Goal: Use online tool/utility: Utilize a website feature to perform a specific function

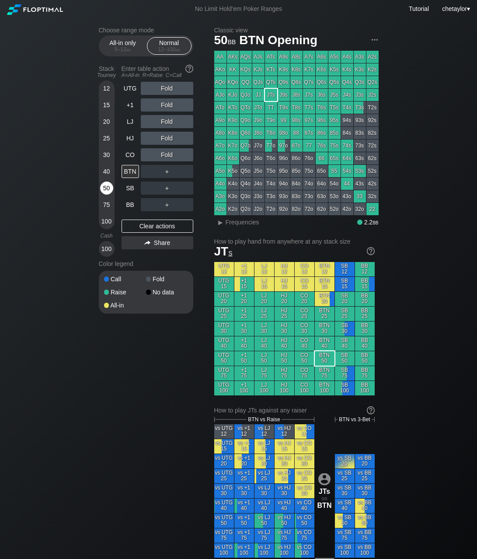
click at [108, 197] on div "50" at bounding box center [106, 189] width 13 height 17
click at [106, 206] on div "75" at bounding box center [106, 204] width 13 height 13
click at [130, 125] on div "LJ" at bounding box center [130, 121] width 17 height 13
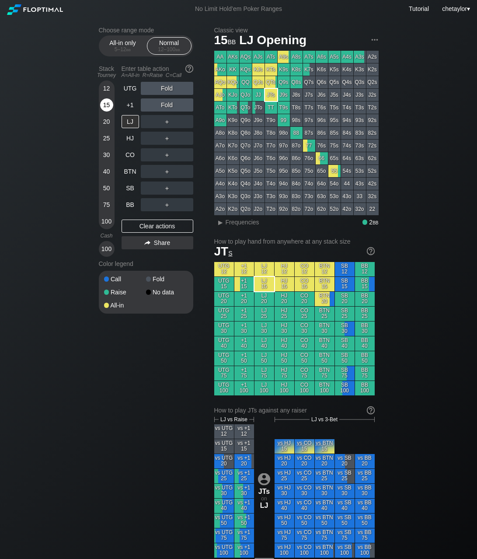
click at [105, 104] on div "15" at bounding box center [106, 104] width 13 height 13
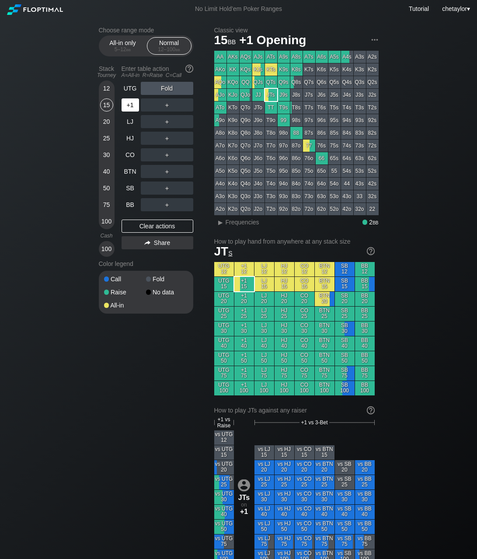
click at [130, 108] on div "+1" at bounding box center [130, 104] width 17 height 13
click at [122, 41] on div "All-in only 5 – 12 bb" at bounding box center [123, 46] width 40 height 17
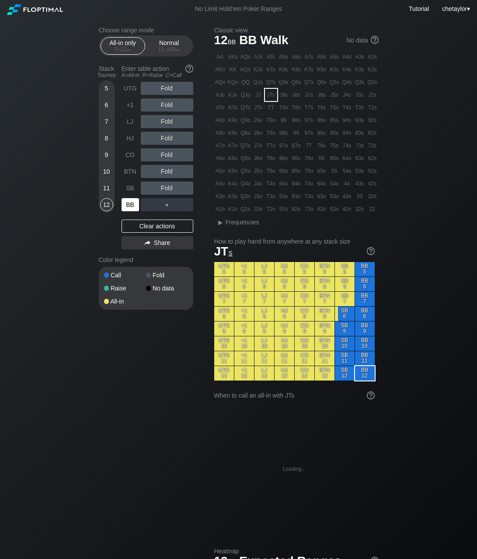
click at [132, 202] on div "BB" at bounding box center [130, 204] width 17 height 13
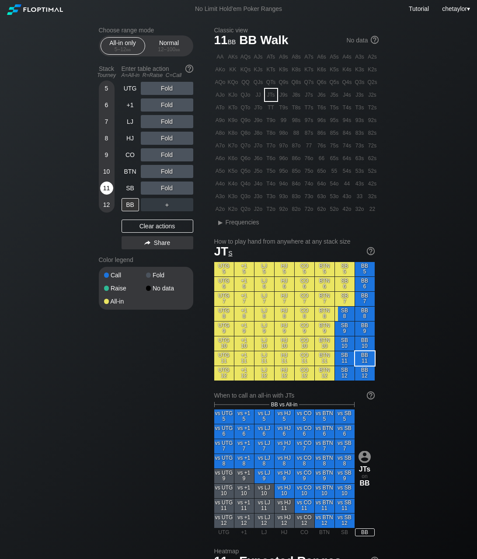
click at [107, 190] on div "11" at bounding box center [106, 187] width 13 height 13
click at [150, 222] on div "Clear actions" at bounding box center [158, 225] width 72 height 13
click at [309, 71] on div "K7s" at bounding box center [309, 69] width 12 height 12
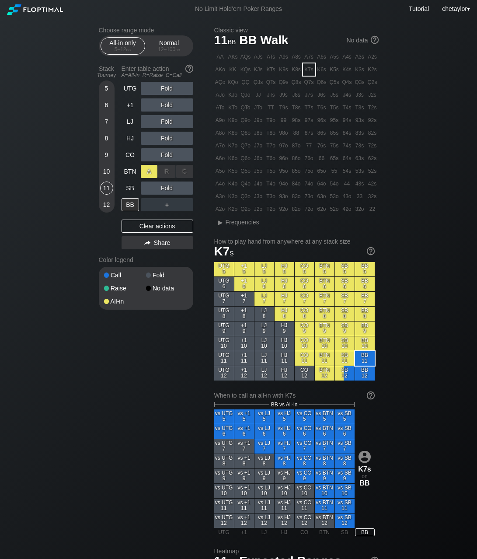
click at [148, 170] on div "A ✕" at bounding box center [149, 171] width 17 height 13
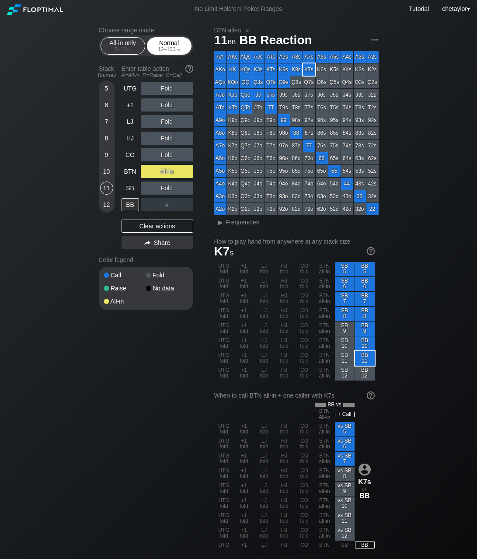
click at [181, 38] on div "Normal 12 – 100 bb" at bounding box center [169, 46] width 40 height 17
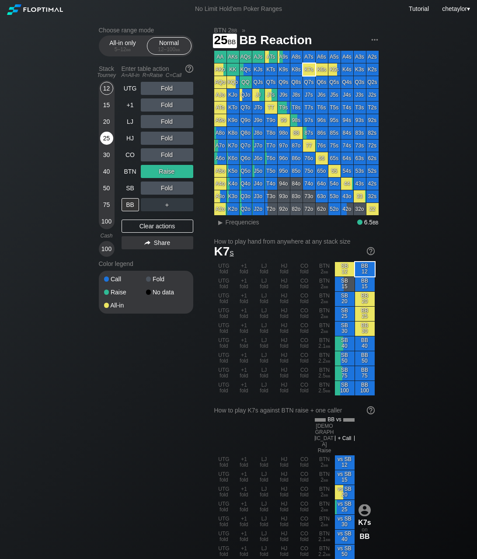
click at [107, 141] on div "25" at bounding box center [106, 138] width 13 height 13
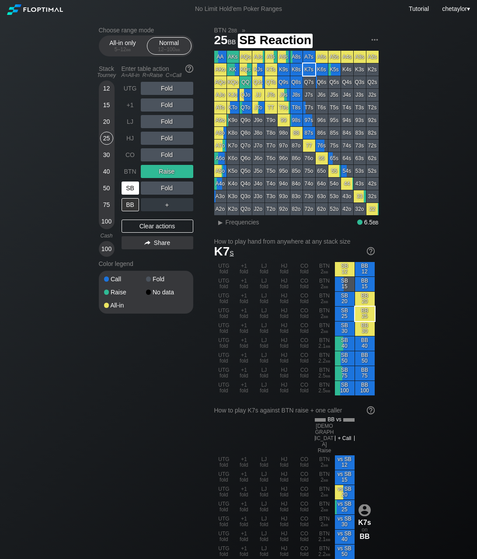
click at [130, 189] on div "SB" at bounding box center [130, 187] width 17 height 13
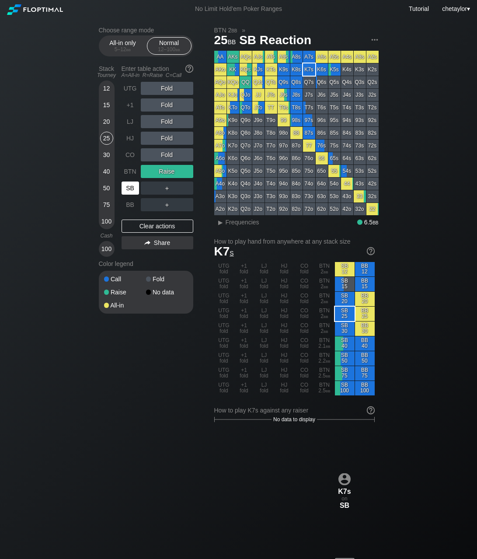
click at [130, 189] on div "SB" at bounding box center [130, 187] width 17 height 13
click at [146, 229] on div "Clear actions" at bounding box center [158, 225] width 72 height 13
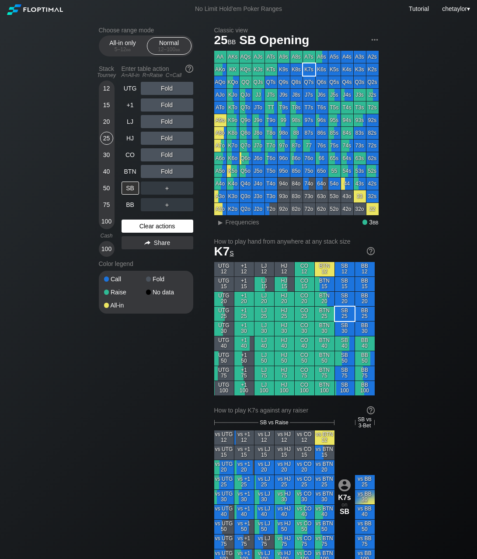
click at [146, 229] on div "Clear actions" at bounding box center [158, 225] width 72 height 13
click at [156, 224] on div "Clear actions" at bounding box center [158, 225] width 72 height 13
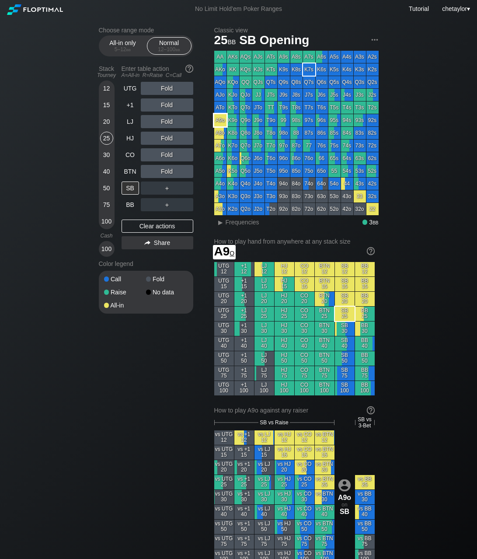
click at [221, 121] on div "A9o" at bounding box center [220, 120] width 12 height 12
click at [104, 156] on div "30" at bounding box center [106, 154] width 13 height 13
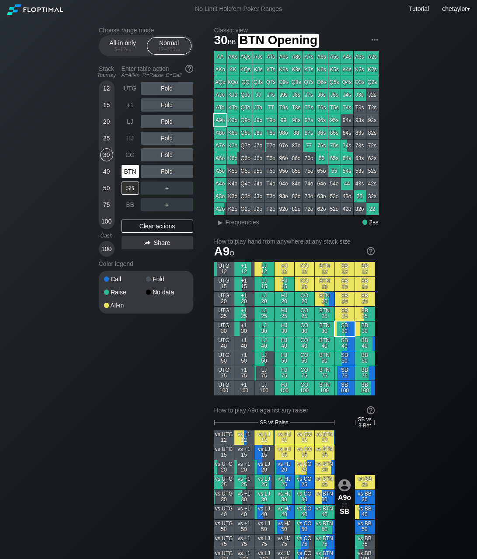
click at [127, 175] on div "BTN" at bounding box center [130, 171] width 17 height 13
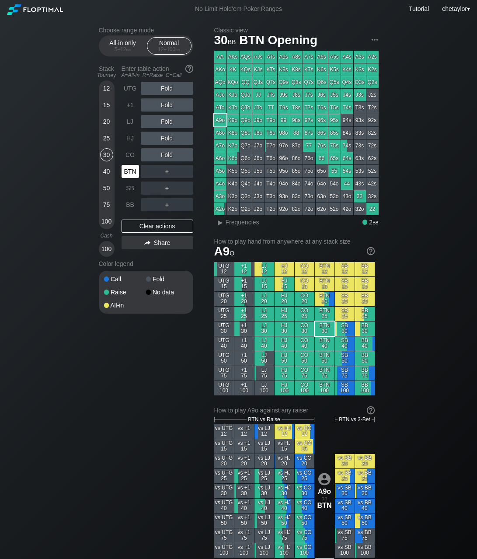
click at [127, 175] on div "BTN" at bounding box center [130, 171] width 17 height 13
click at [137, 226] on div "Clear actions" at bounding box center [158, 225] width 72 height 13
click at [105, 170] on div "40" at bounding box center [106, 171] width 13 height 13
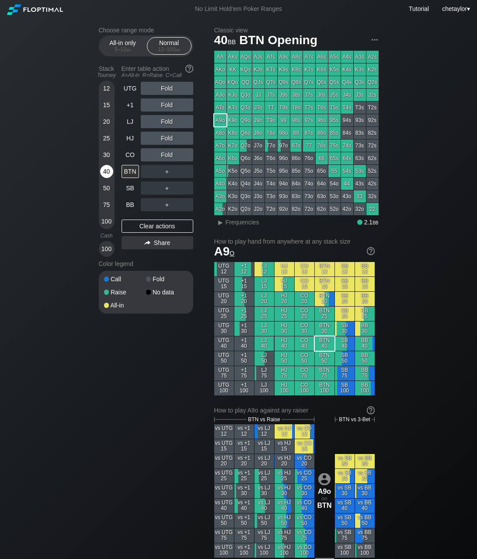
click at [105, 170] on div "40" at bounding box center [106, 171] width 13 height 13
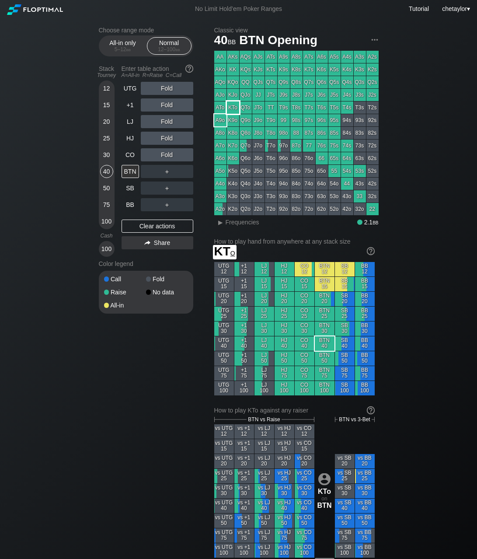
click at [233, 108] on div "KTo" at bounding box center [233, 107] width 12 height 12
click at [170, 106] on div "R ✕" at bounding box center [166, 104] width 17 height 13
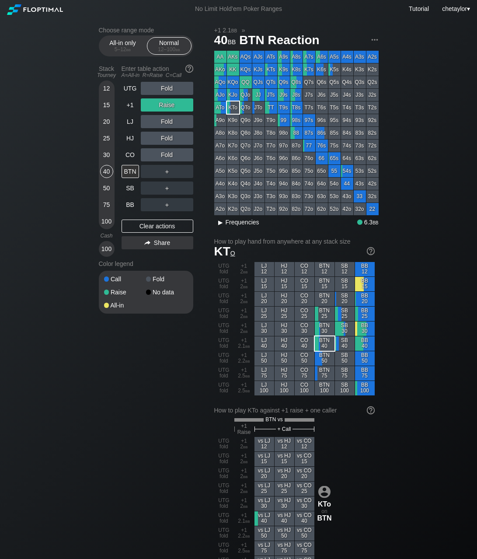
click at [236, 226] on span "▸ Frequencies" at bounding box center [236, 221] width 45 height 10
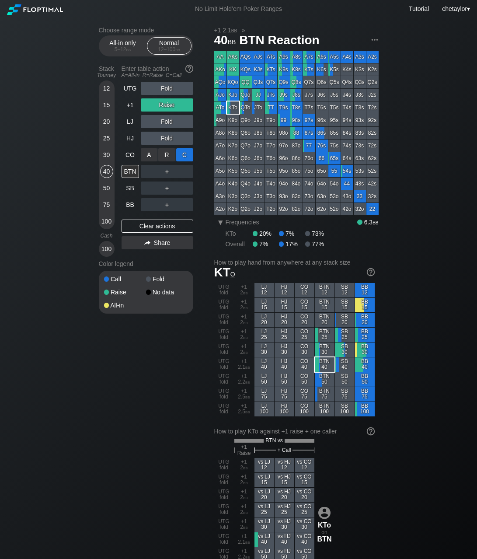
click at [184, 154] on div "C ✕" at bounding box center [184, 154] width 17 height 13
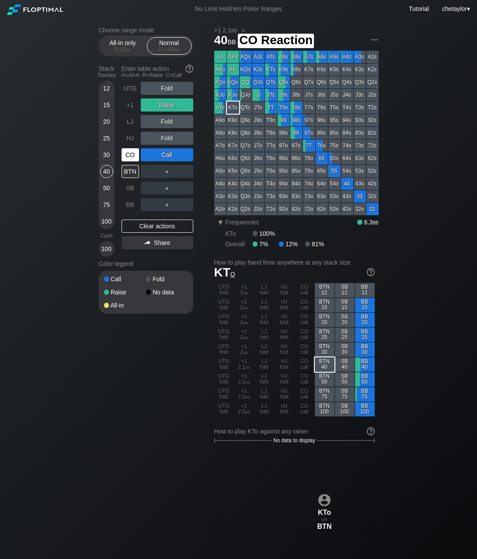
click at [132, 157] on div "CO" at bounding box center [130, 154] width 17 height 13
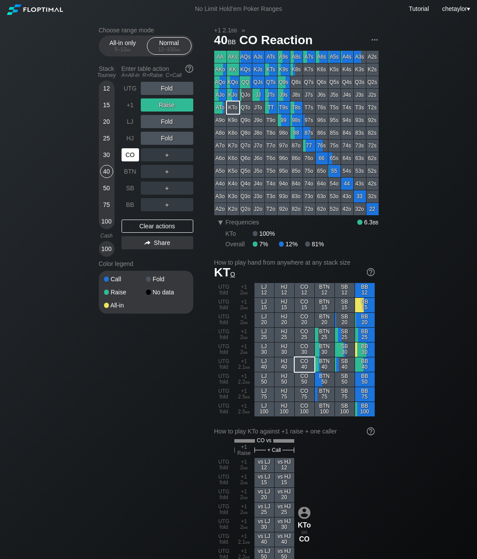
click at [132, 157] on div "CO" at bounding box center [130, 154] width 17 height 13
click at [135, 224] on div "Clear actions" at bounding box center [158, 225] width 72 height 13
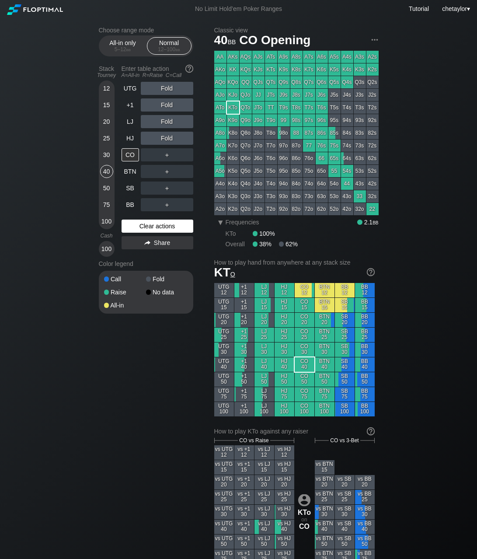
click at [135, 224] on div "Clear actions" at bounding box center [158, 225] width 72 height 13
click at [130, 138] on div "HJ" at bounding box center [130, 138] width 17 height 13
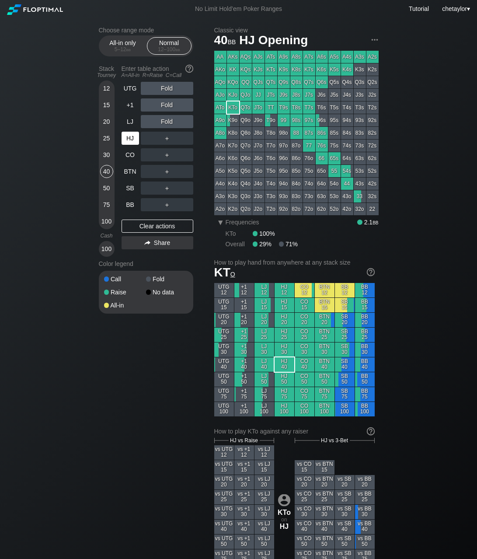
click at [130, 138] on div "HJ" at bounding box center [130, 138] width 17 height 13
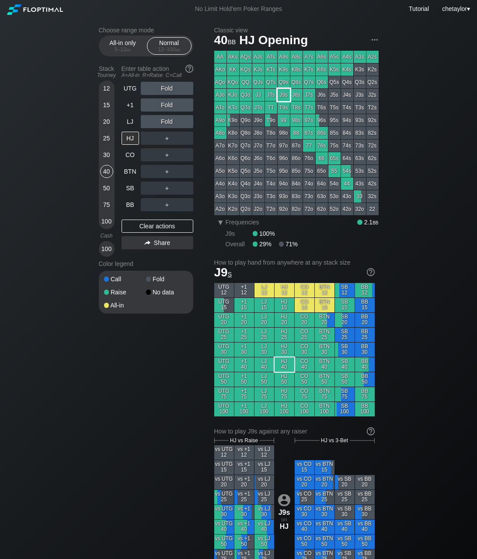
click at [286, 94] on div "J9s" at bounding box center [284, 95] width 12 height 12
click at [130, 125] on div "LJ" at bounding box center [130, 121] width 17 height 13
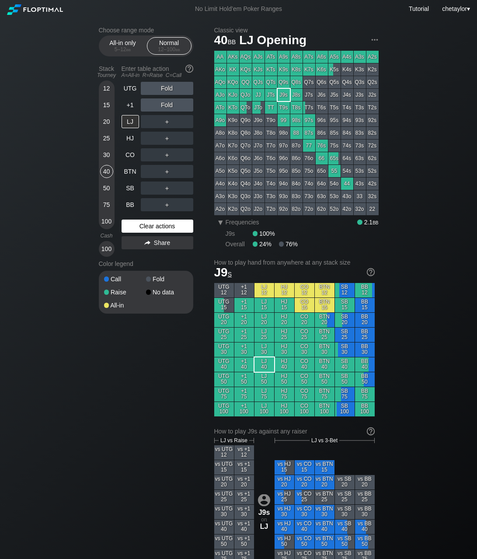
click at [158, 224] on div "Clear actions" at bounding box center [158, 225] width 72 height 13
click at [132, 103] on div "+1" at bounding box center [130, 104] width 17 height 13
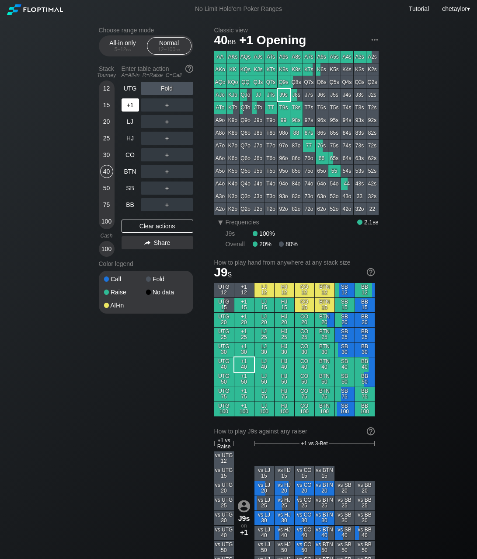
click at [132, 103] on div "+1" at bounding box center [130, 104] width 17 height 13
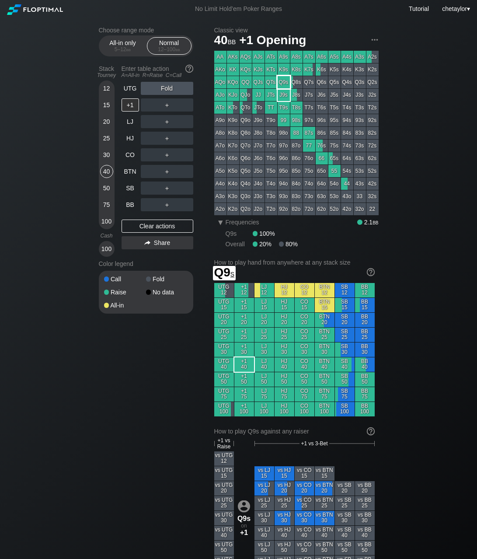
click at [283, 80] on div "Q9s" at bounding box center [284, 82] width 12 height 12
click at [105, 191] on div "50" at bounding box center [106, 187] width 13 height 13
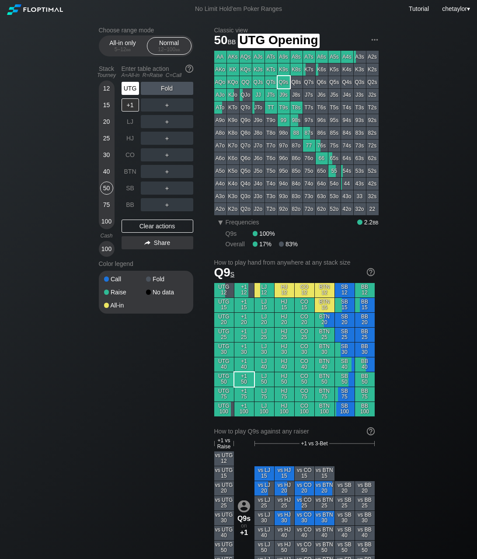
click at [132, 90] on div "UTG" at bounding box center [130, 88] width 17 height 13
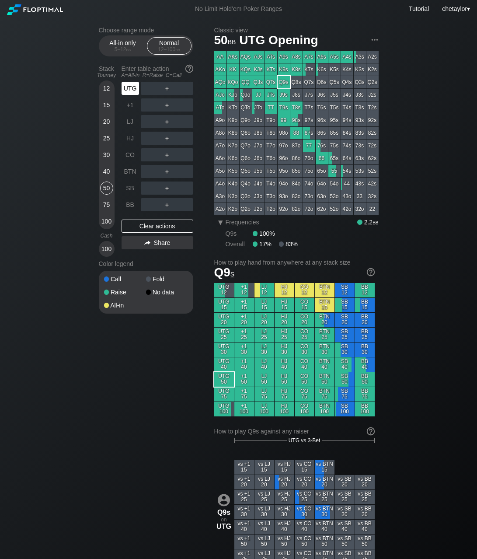
click at [132, 90] on div "UTG" at bounding box center [130, 88] width 17 height 13
click at [131, 205] on div "BB" at bounding box center [130, 204] width 17 height 13
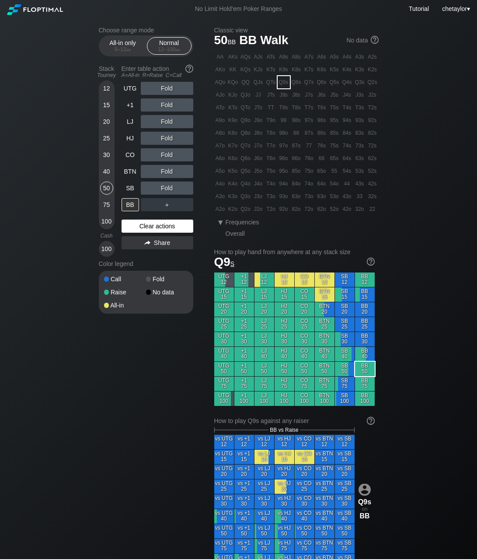
click at [141, 226] on div "Clear actions" at bounding box center [158, 225] width 72 height 13
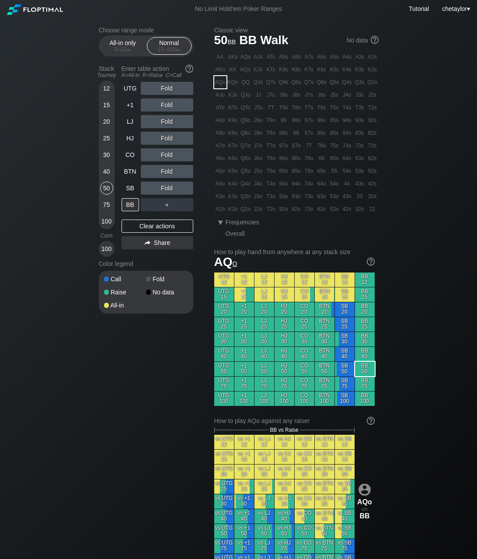
click at [221, 80] on div "AQo" at bounding box center [220, 82] width 12 height 12
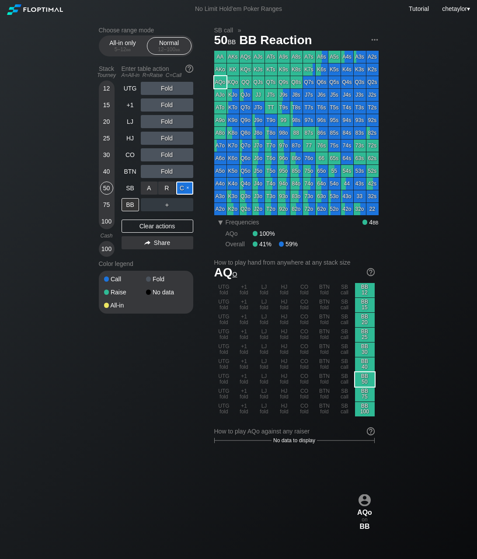
click at [188, 188] on div "C ✕" at bounding box center [184, 187] width 17 height 13
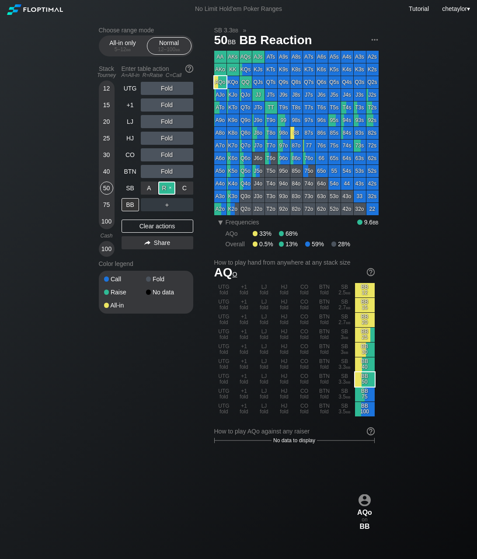
click at [170, 189] on div "R ✕" at bounding box center [166, 187] width 17 height 13
click at [129, 186] on div "SB" at bounding box center [130, 187] width 17 height 13
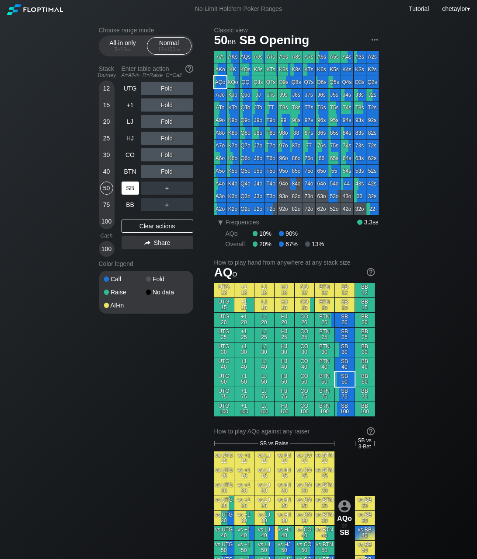
click at [129, 186] on div "SB" at bounding box center [130, 187] width 17 height 13
click at [129, 223] on div "Clear actions" at bounding box center [158, 225] width 72 height 13
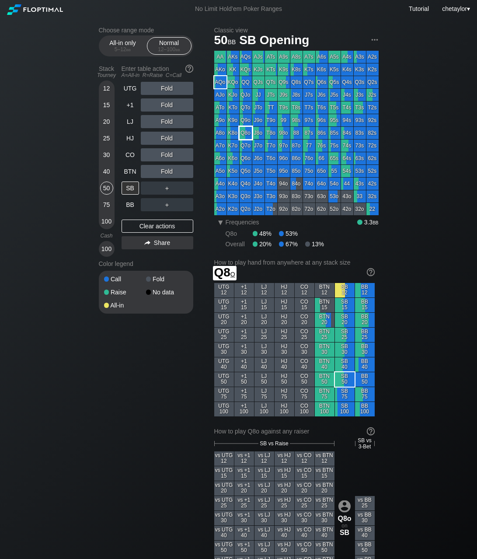
click at [248, 132] on div "Q8o" at bounding box center [246, 133] width 12 height 12
click at [169, 122] on div "R ✕" at bounding box center [166, 121] width 17 height 13
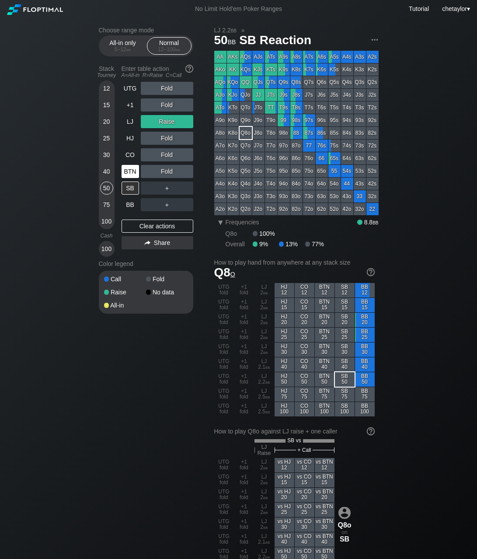
click at [127, 171] on div "BTN" at bounding box center [130, 171] width 17 height 13
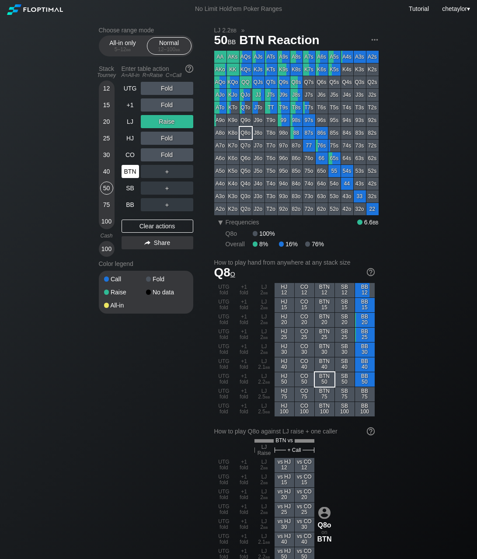
click at [127, 171] on div "BTN" at bounding box center [130, 171] width 17 height 13
click at [142, 226] on div "Clear actions" at bounding box center [158, 225] width 72 height 13
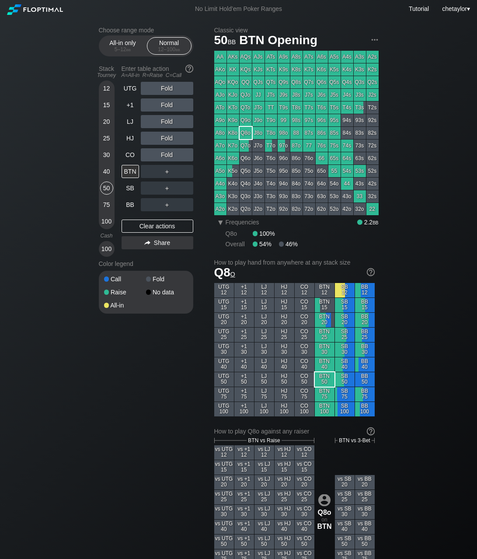
click at [258, 108] on div "JTo" at bounding box center [258, 107] width 12 height 12
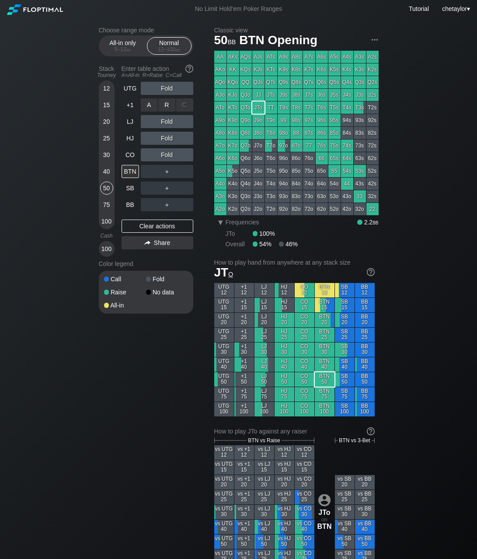
click at [169, 104] on div "R ✕" at bounding box center [166, 104] width 17 height 13
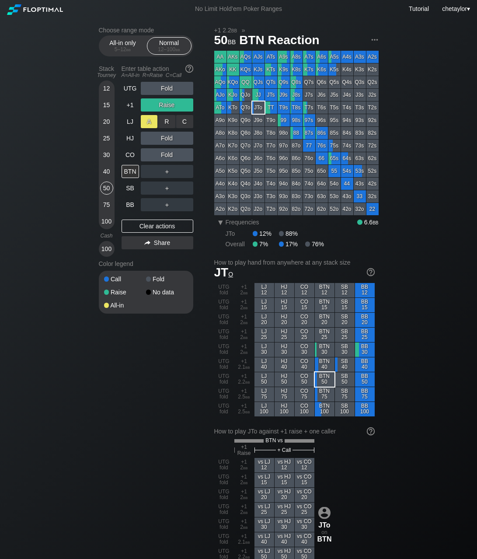
click at [145, 122] on div "A ✕" at bounding box center [149, 121] width 17 height 13
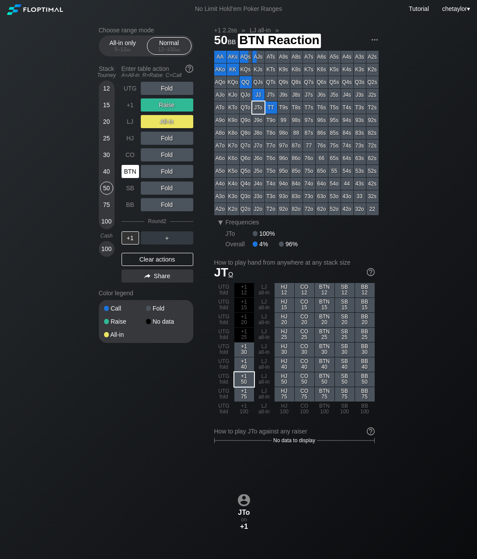
click at [127, 169] on div "BTN" at bounding box center [130, 171] width 17 height 13
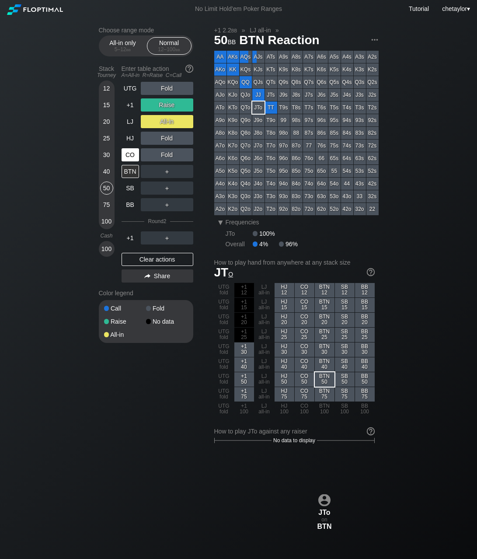
click at [130, 156] on div "CO" at bounding box center [130, 154] width 17 height 13
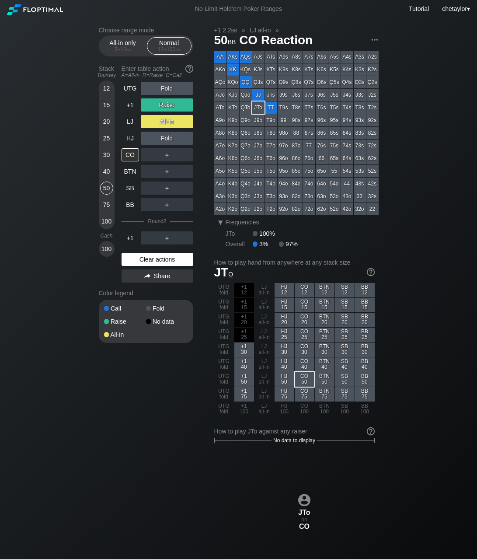
click at [149, 259] on div "Clear actions" at bounding box center [158, 259] width 72 height 13
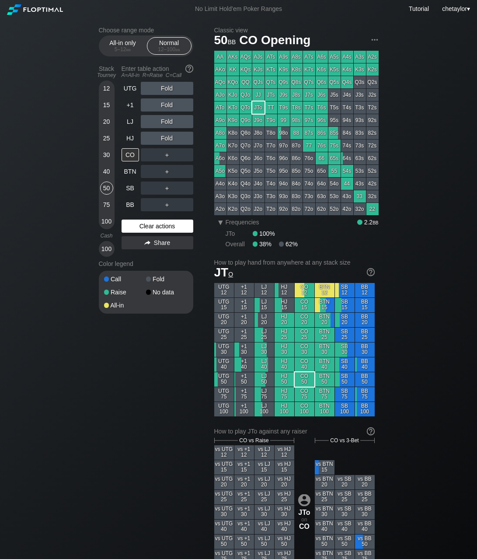
click at [149, 259] on div "Color legend" at bounding box center [146, 264] width 94 height 14
click at [154, 224] on div "Clear actions" at bounding box center [158, 225] width 72 height 13
click at [130, 135] on div "HJ" at bounding box center [130, 138] width 17 height 13
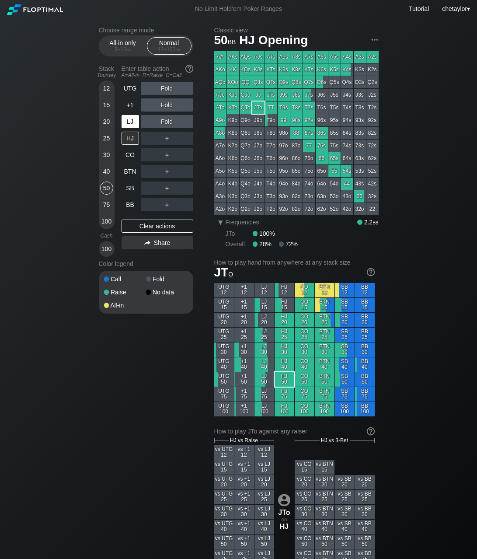
click at [129, 119] on div "LJ" at bounding box center [130, 121] width 17 height 13
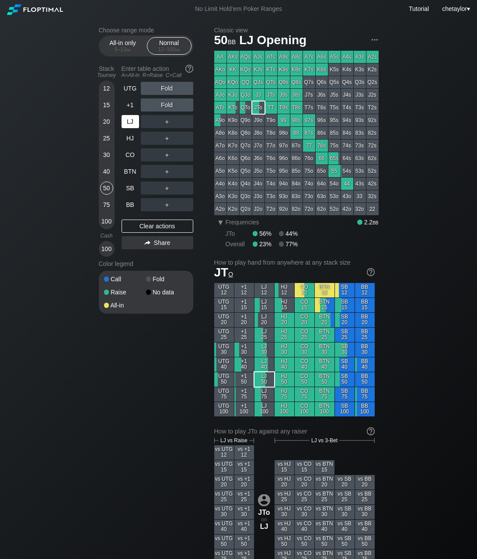
click at [129, 119] on div "LJ" at bounding box center [130, 121] width 17 height 13
click at [270, 84] on div "QTs" at bounding box center [271, 82] width 12 height 12
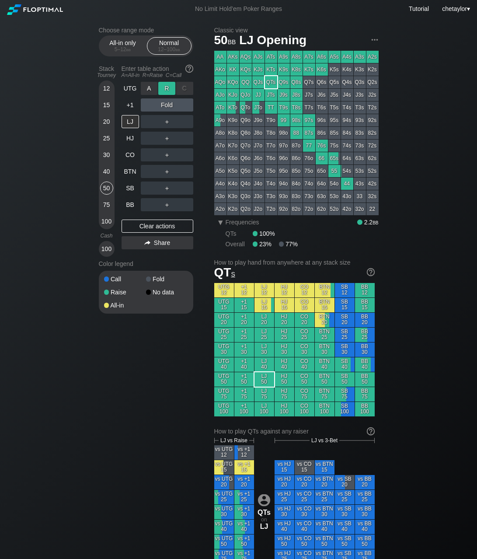
click at [166, 88] on div "R ✕" at bounding box center [166, 88] width 17 height 13
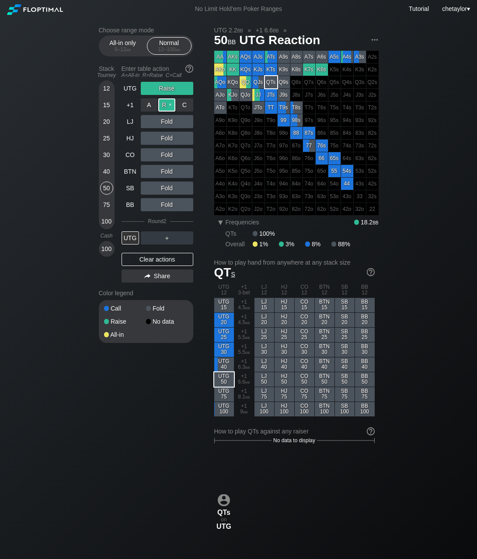
click at [170, 103] on div "R ✕" at bounding box center [166, 104] width 17 height 13
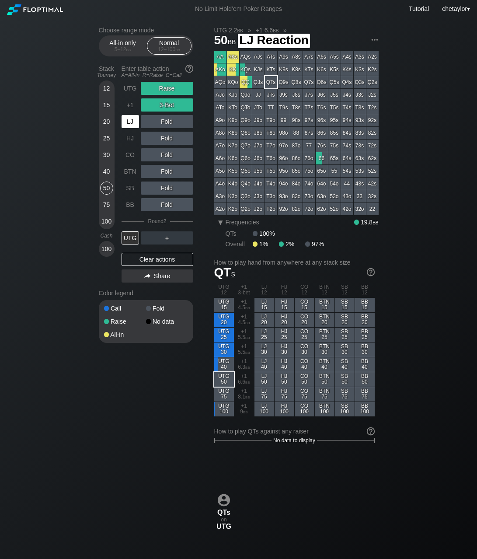
click at [132, 123] on div "LJ" at bounding box center [130, 121] width 17 height 13
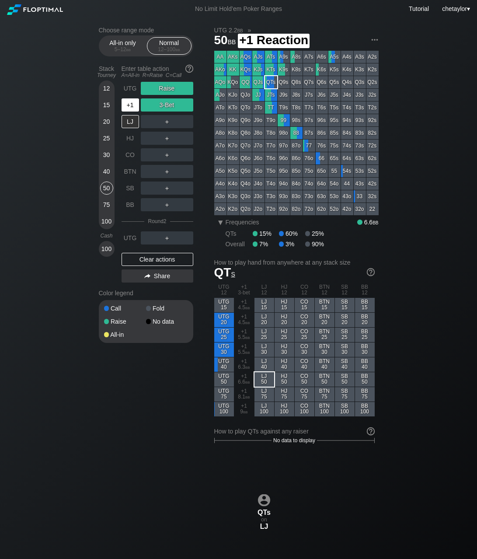
click at [131, 107] on div "+1" at bounding box center [130, 104] width 17 height 13
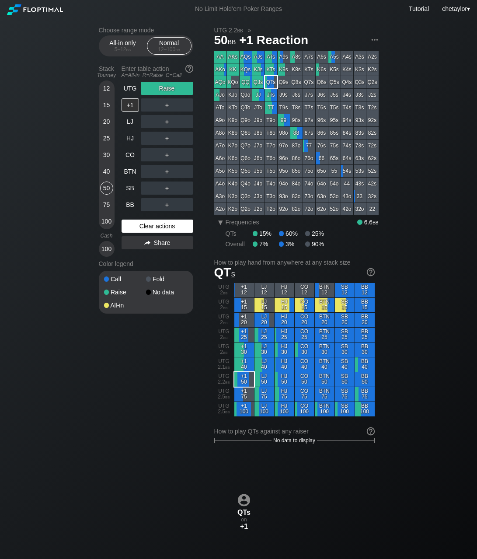
click at [160, 224] on div "Clear actions" at bounding box center [158, 225] width 72 height 13
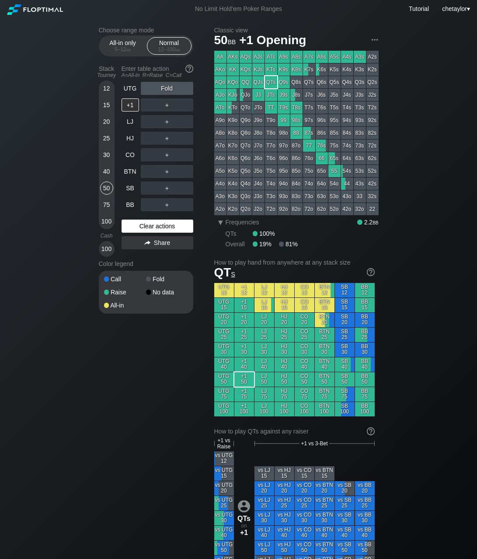
click at [160, 224] on div "Clear actions" at bounding box center [158, 225] width 72 height 13
click at [129, 85] on div "UTG" at bounding box center [130, 88] width 17 height 13
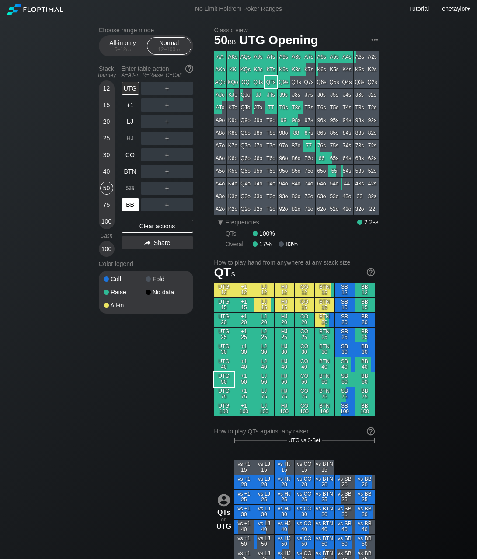
click at [127, 203] on div "BB" at bounding box center [130, 204] width 17 height 13
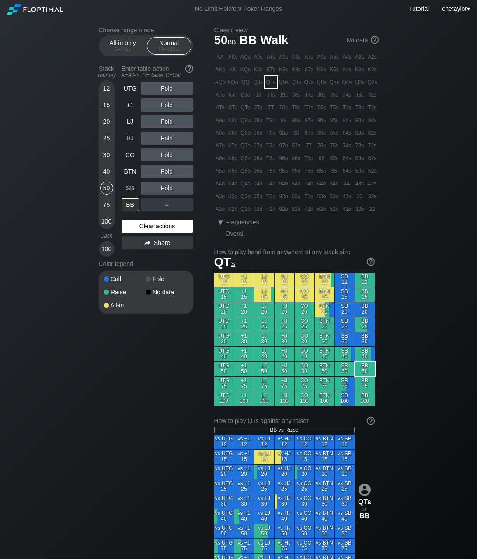
click at [140, 224] on div "Clear actions" at bounding box center [158, 225] width 72 height 13
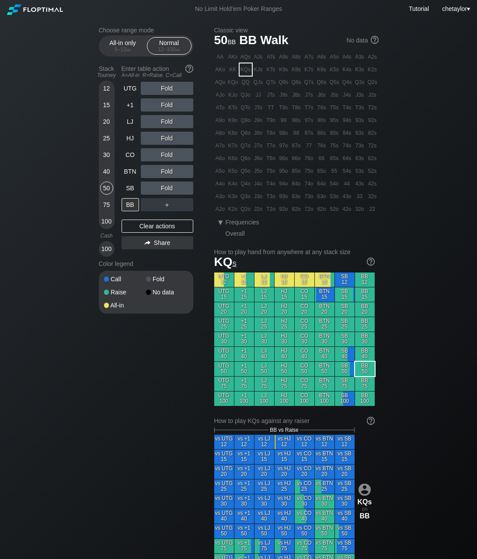
click at [244, 70] on div "KQs" at bounding box center [246, 69] width 12 height 12
click at [104, 174] on div "40" at bounding box center [106, 171] width 13 height 13
click at [147, 155] on div "A ✕" at bounding box center [149, 154] width 17 height 13
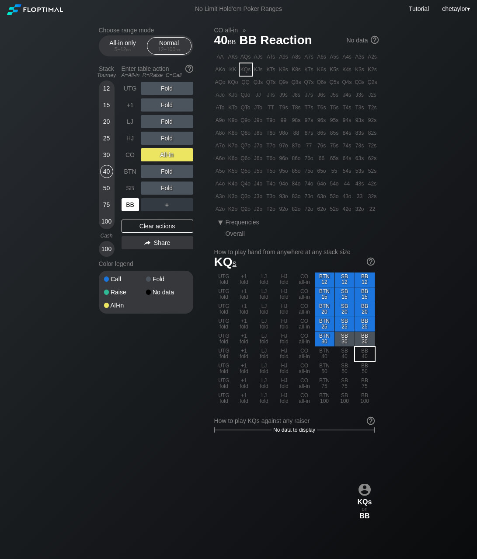
click at [129, 205] on div "BB" at bounding box center [130, 204] width 17 height 13
click at [129, 185] on div "SB" at bounding box center [130, 187] width 17 height 13
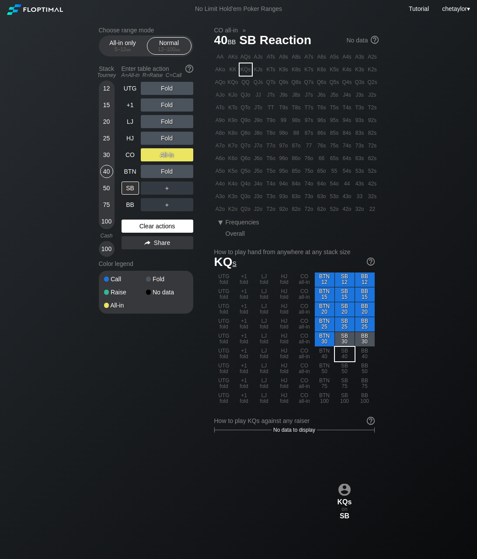
click at [139, 222] on div "Clear actions" at bounding box center [158, 225] width 72 height 13
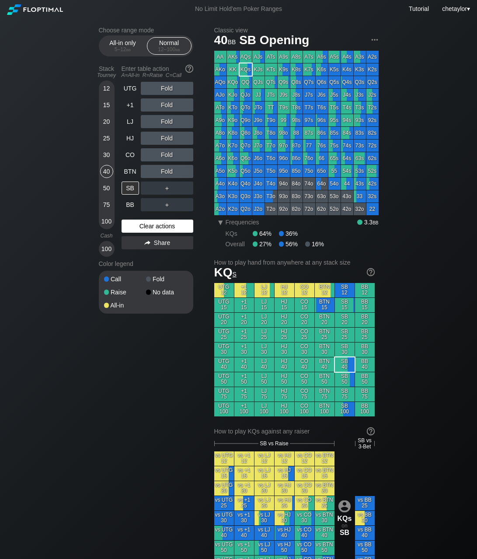
click at [139, 222] on div "Clear actions" at bounding box center [158, 225] width 72 height 13
click at [130, 170] on div "BTN" at bounding box center [130, 171] width 17 height 13
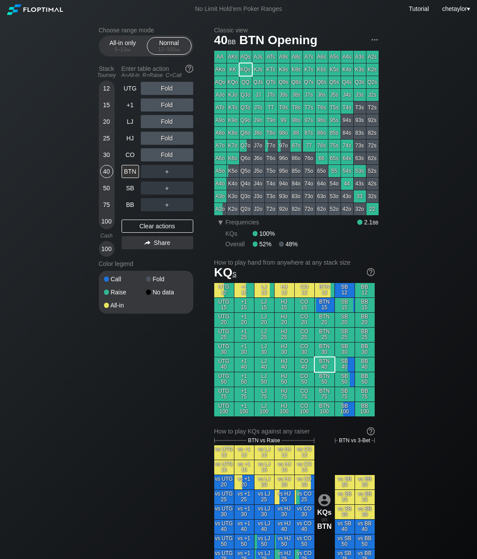
click at [235, 135] on div "K8o" at bounding box center [233, 133] width 12 height 12
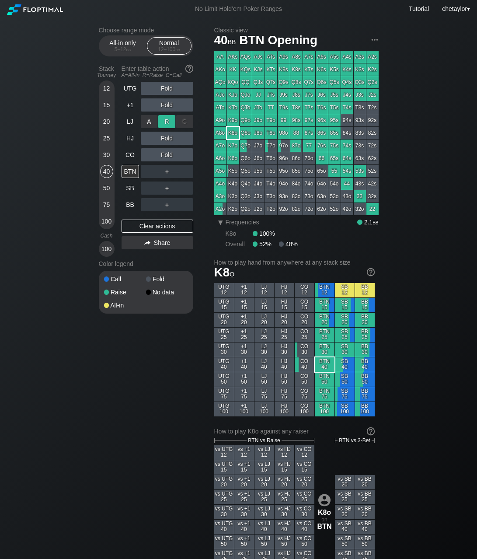
click at [166, 120] on div "R ✕" at bounding box center [166, 121] width 17 height 13
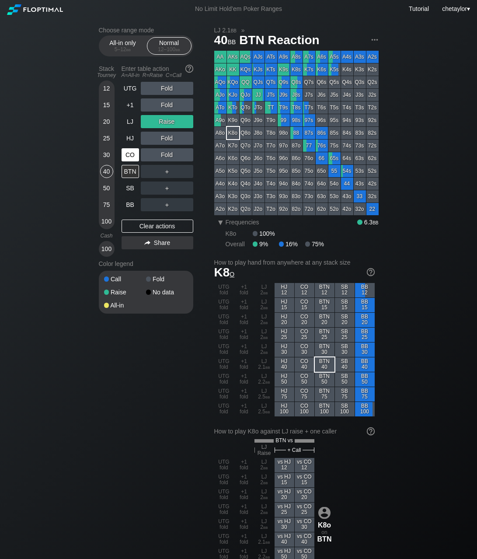
click at [132, 154] on div "CO" at bounding box center [130, 154] width 17 height 13
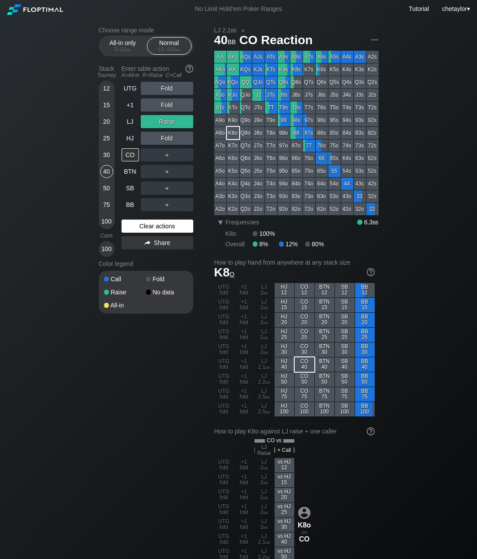
click at [139, 228] on div "Clear actions" at bounding box center [158, 225] width 72 height 13
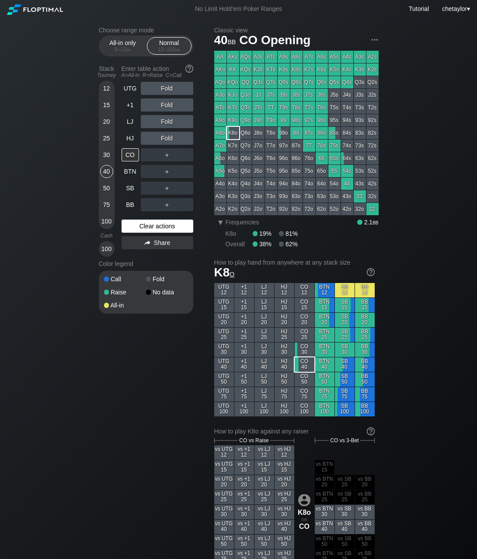
click at [139, 228] on div "Clear actions" at bounding box center [158, 225] width 72 height 13
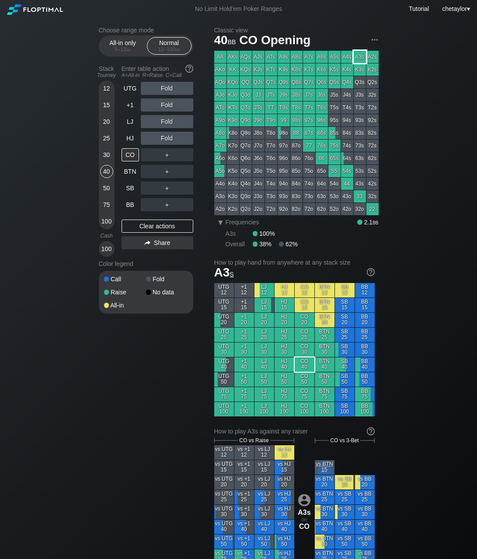
click at [360, 53] on div "A3s" at bounding box center [360, 57] width 12 height 12
click at [167, 105] on div "R ✕" at bounding box center [166, 104] width 17 height 13
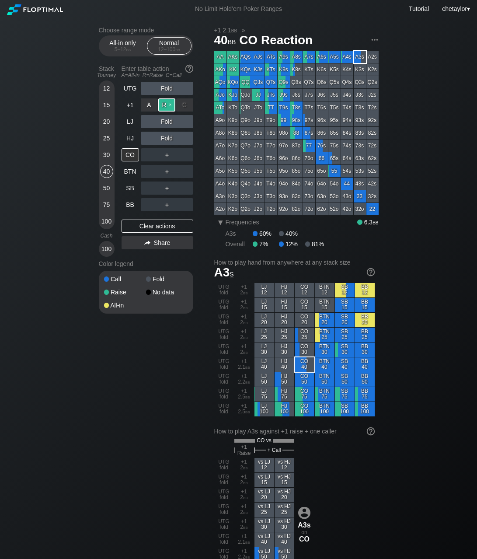
click at [167, 105] on div "R ✕" at bounding box center [166, 104] width 17 height 13
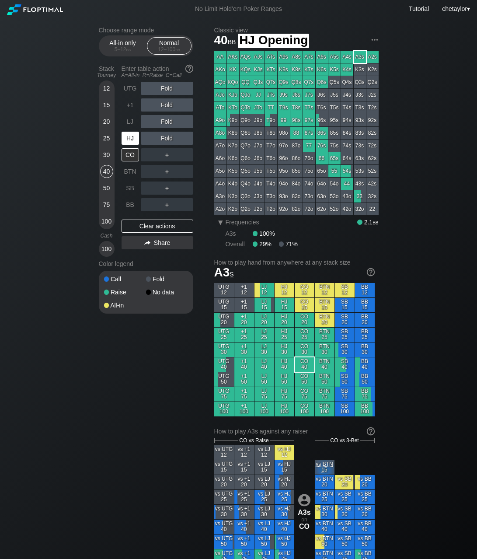
click at [132, 138] on div "HJ" at bounding box center [130, 138] width 17 height 13
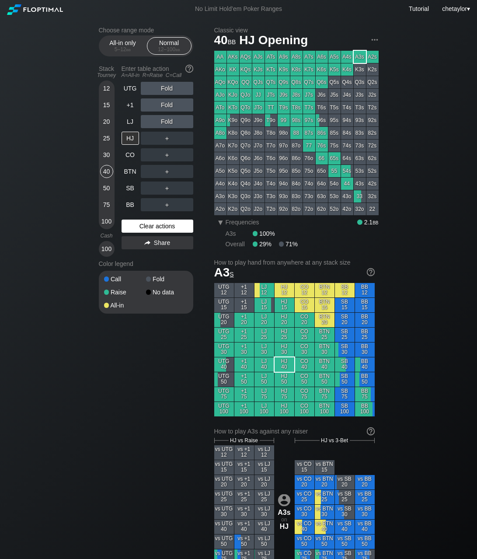
click at [144, 225] on div "Clear actions" at bounding box center [158, 225] width 72 height 13
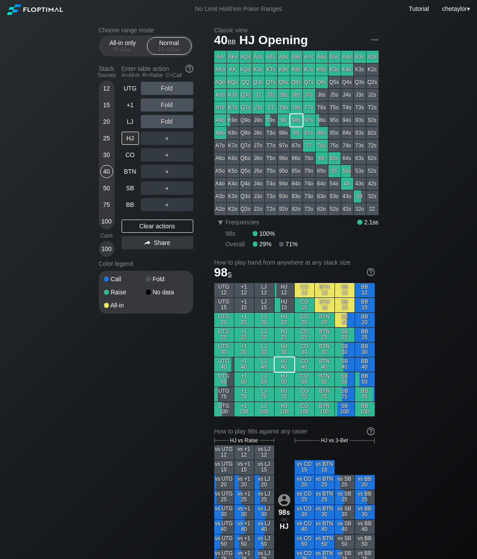
click at [296, 124] on div "98s" at bounding box center [296, 120] width 12 height 12
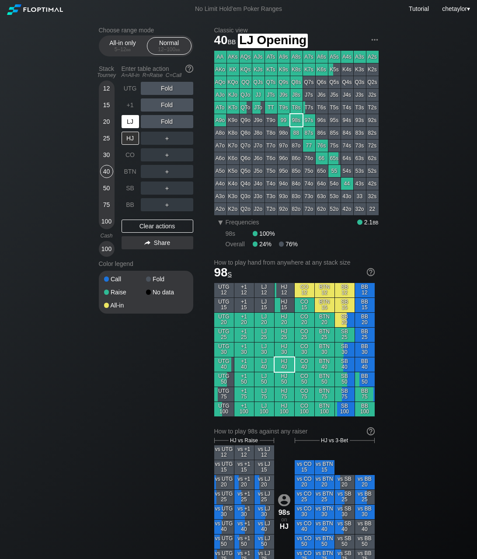
click at [132, 118] on div "LJ" at bounding box center [130, 121] width 17 height 13
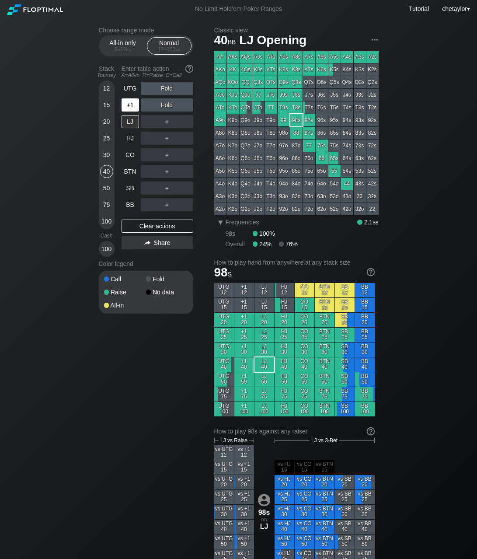
click at [130, 104] on div "+1" at bounding box center [130, 104] width 17 height 13
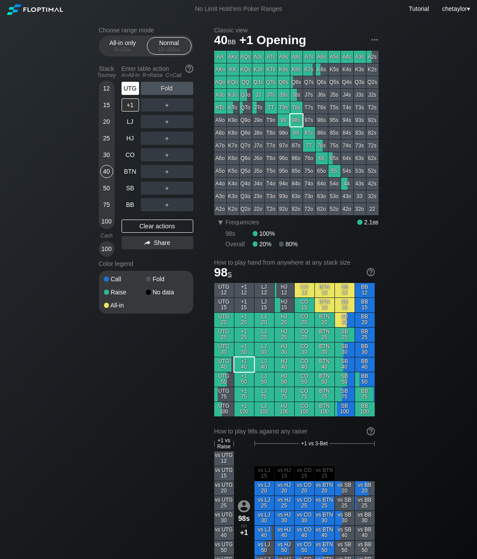
click at [133, 89] on div "UTG" at bounding box center [130, 88] width 17 height 13
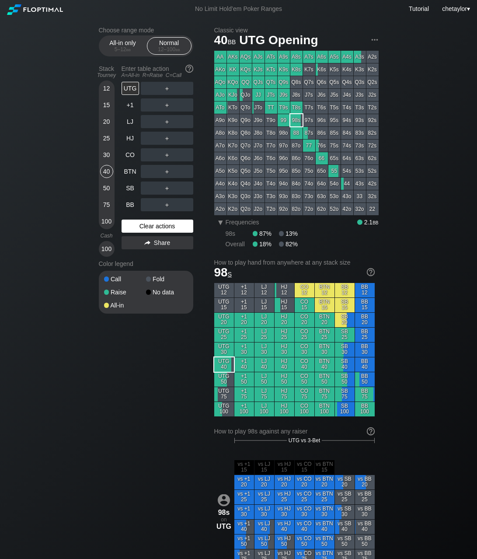
click at [145, 224] on div "Clear actions" at bounding box center [158, 225] width 72 height 13
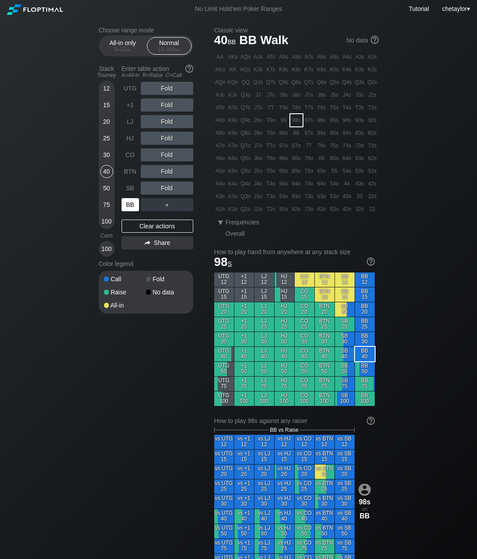
click at [130, 203] on div "BB" at bounding box center [130, 204] width 17 height 13
click at [148, 227] on div "Clear actions" at bounding box center [158, 225] width 72 height 13
click at [274, 146] on div "T7o" at bounding box center [271, 145] width 12 height 12
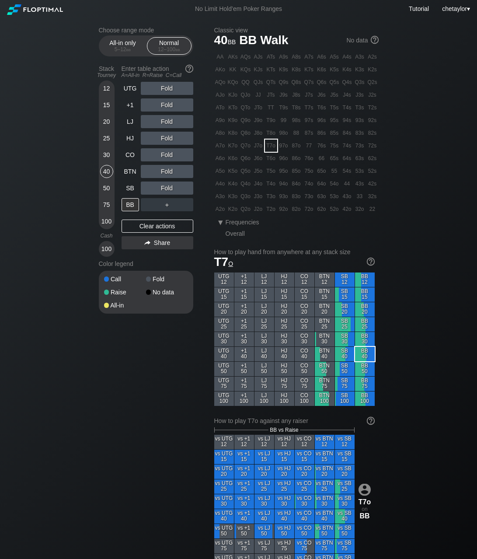
click at [274, 146] on div "T7o" at bounding box center [271, 145] width 12 height 12
click at [167, 122] on div "R ✕" at bounding box center [166, 121] width 17 height 13
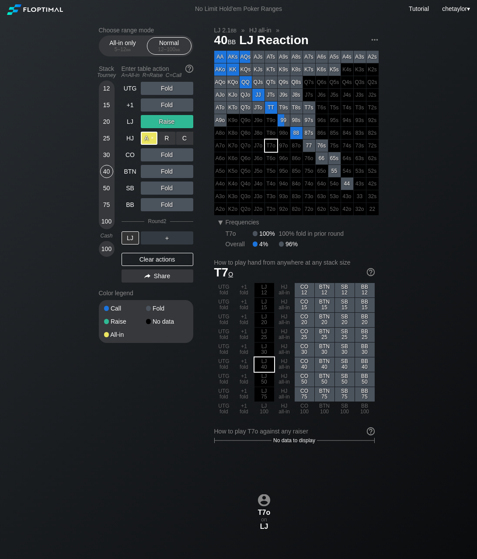
click at [143, 139] on div "A ✕" at bounding box center [149, 138] width 17 height 13
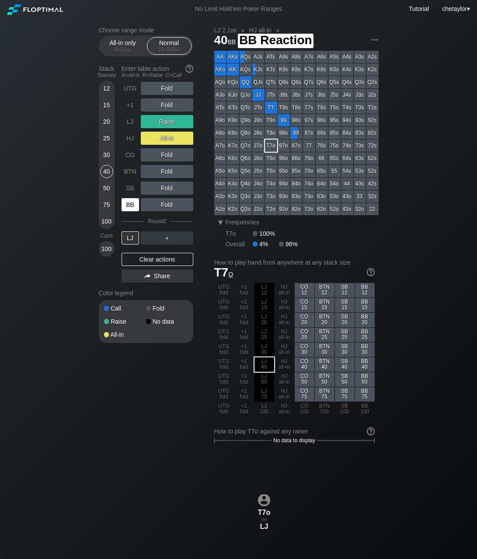
click at [125, 212] on div "BB" at bounding box center [131, 204] width 19 height 17
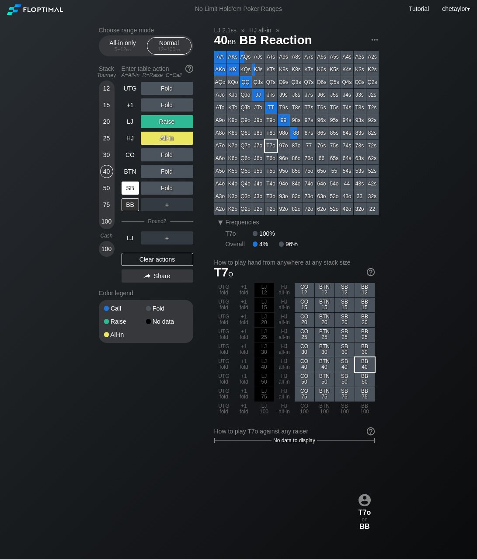
click at [127, 188] on div "SB" at bounding box center [130, 187] width 17 height 13
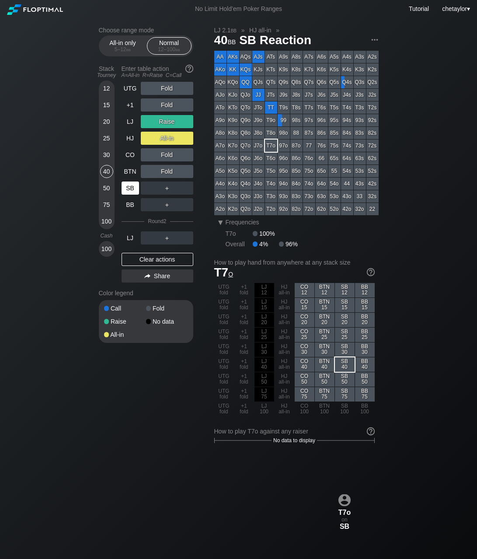
click at [127, 188] on div "SB" at bounding box center [130, 187] width 17 height 13
click at [141, 257] on div "Clear actions" at bounding box center [158, 259] width 72 height 13
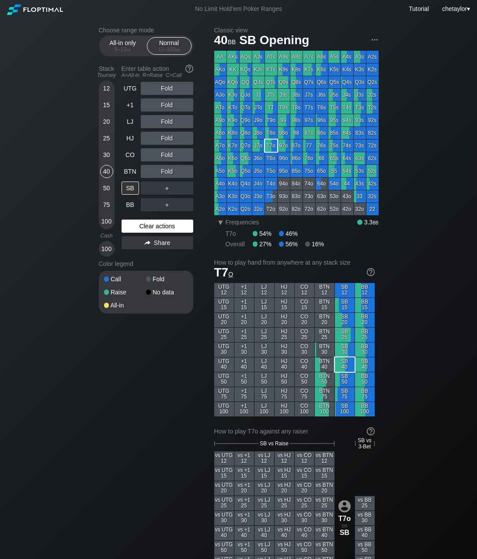
click at [141, 257] on div "Color legend" at bounding box center [146, 264] width 94 height 14
click at [146, 227] on div "Clear actions" at bounding box center [158, 225] width 72 height 13
click at [237, 94] on div "KJo" at bounding box center [233, 95] width 12 height 12
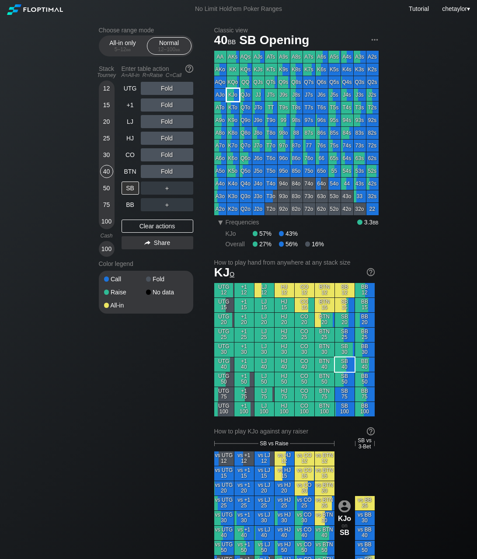
click at [237, 94] on div "KJo" at bounding box center [233, 95] width 12 height 12
click at [169, 120] on div "R ✕" at bounding box center [166, 121] width 17 height 13
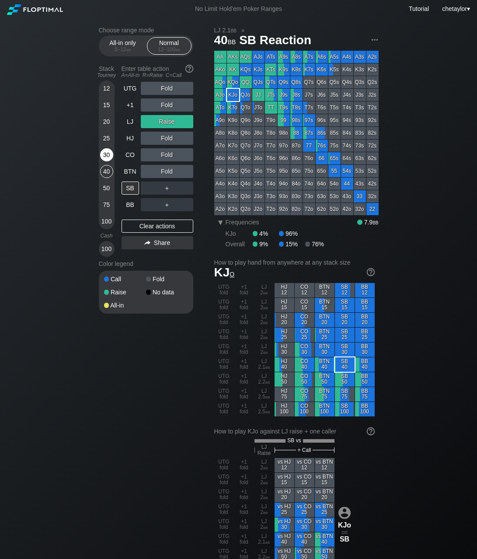
click at [108, 153] on div "30" at bounding box center [106, 154] width 13 height 13
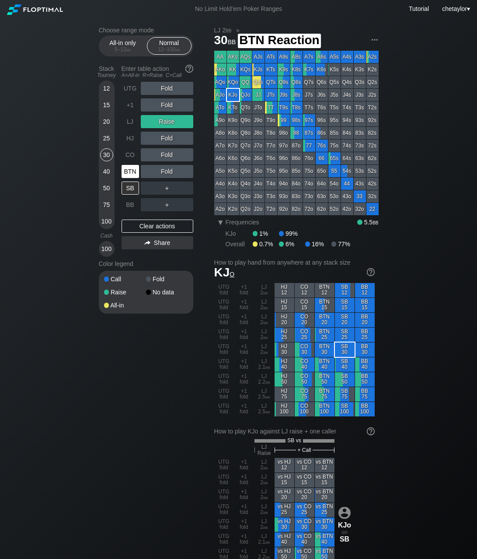
click at [132, 170] on div "BTN" at bounding box center [130, 171] width 17 height 13
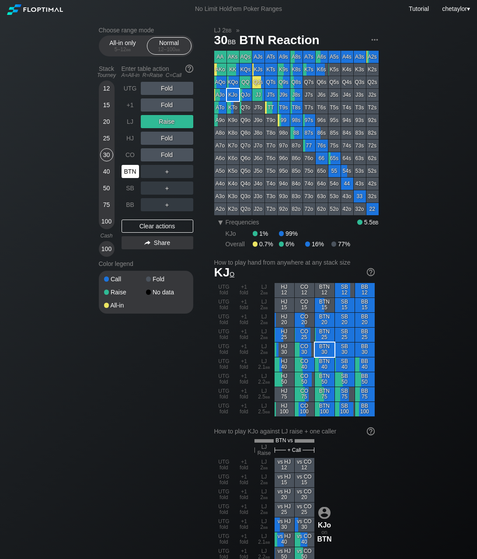
click at [132, 170] on div "BTN" at bounding box center [130, 171] width 17 height 13
click at [153, 222] on div "Clear actions" at bounding box center [158, 225] width 72 height 13
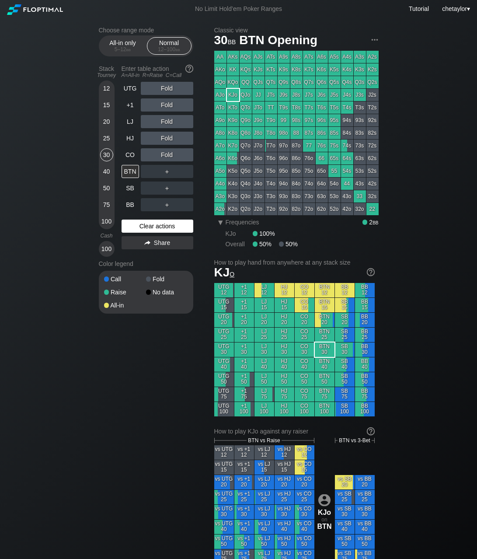
click at [153, 222] on div "Clear actions" at bounding box center [158, 225] width 72 height 13
click at [153, 226] on div "Clear actions" at bounding box center [158, 225] width 72 height 13
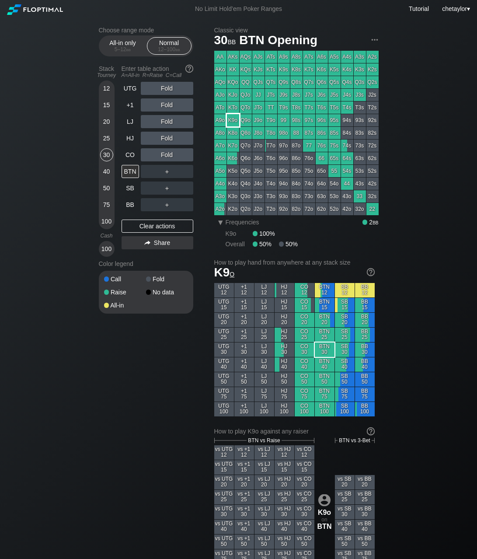
click at [234, 119] on div "K9o" at bounding box center [233, 120] width 12 height 12
click at [170, 103] on div "R ✕" at bounding box center [166, 104] width 17 height 13
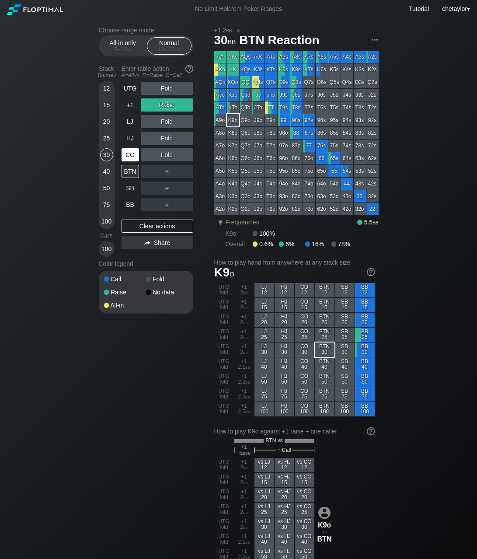
click at [133, 151] on div "CO" at bounding box center [130, 154] width 17 height 13
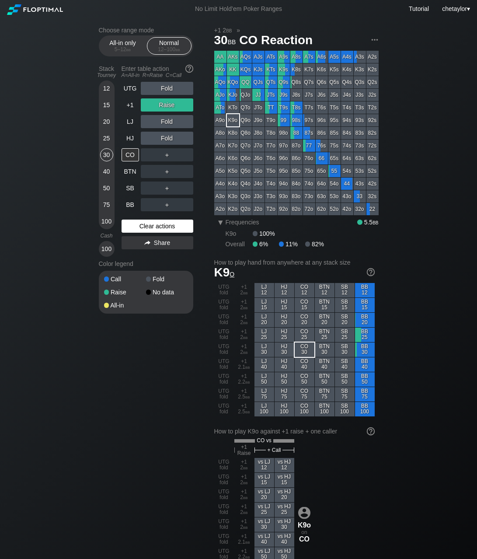
click at [153, 226] on div "Clear actions" at bounding box center [158, 225] width 72 height 13
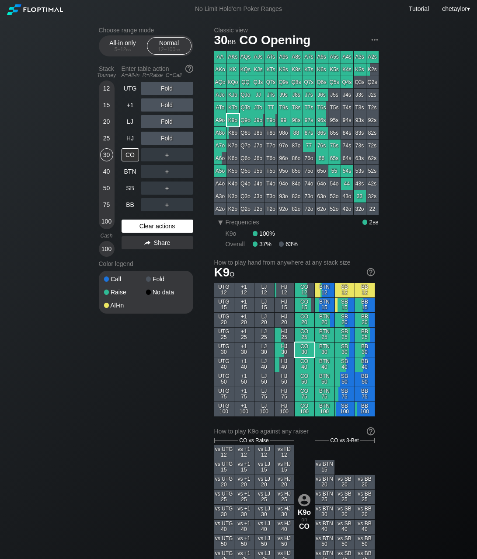
click at [153, 226] on div "Clear actions" at bounding box center [158, 225] width 72 height 13
click at [129, 136] on div "HJ" at bounding box center [130, 138] width 17 height 13
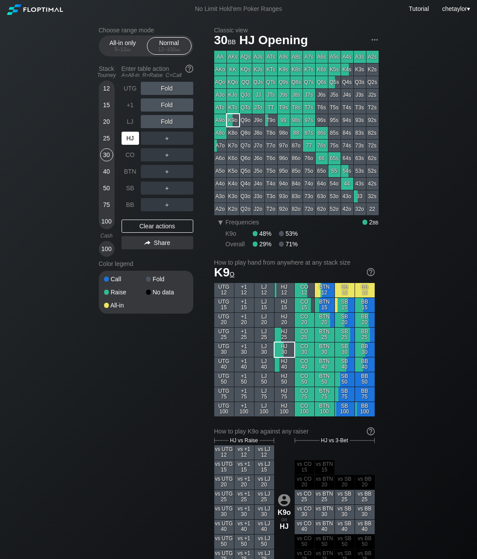
click at [129, 136] on div "HJ" at bounding box center [130, 138] width 17 height 13
click at [312, 146] on div "77" at bounding box center [309, 145] width 12 height 12
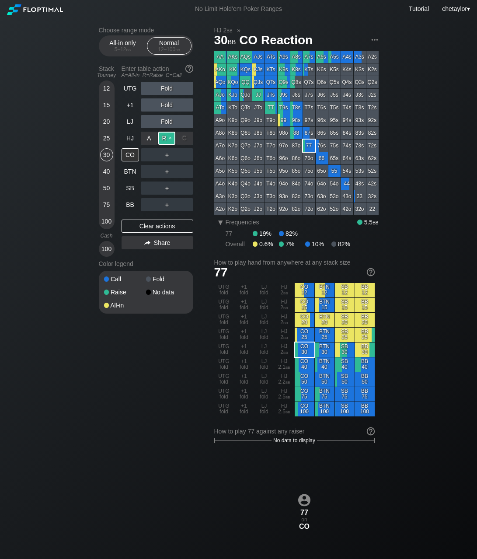
click at [172, 136] on div "R ✕" at bounding box center [166, 138] width 17 height 13
click at [168, 203] on div "R ✕" at bounding box center [166, 204] width 17 height 13
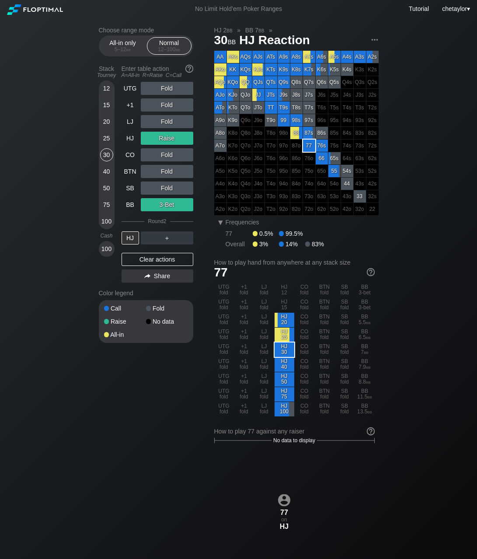
click at [110, 168] on div "40" at bounding box center [106, 171] width 13 height 13
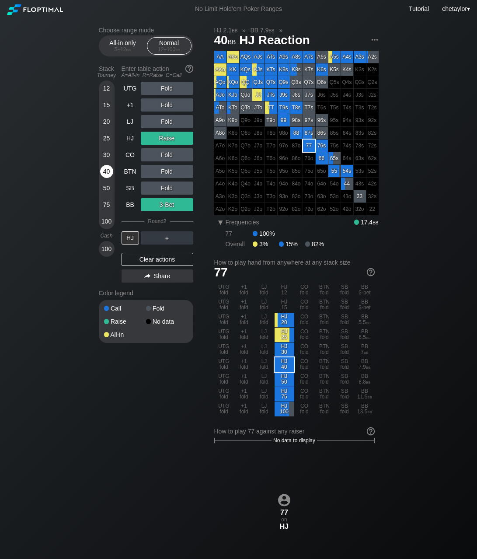
click at [110, 168] on div "40" at bounding box center [106, 171] width 13 height 13
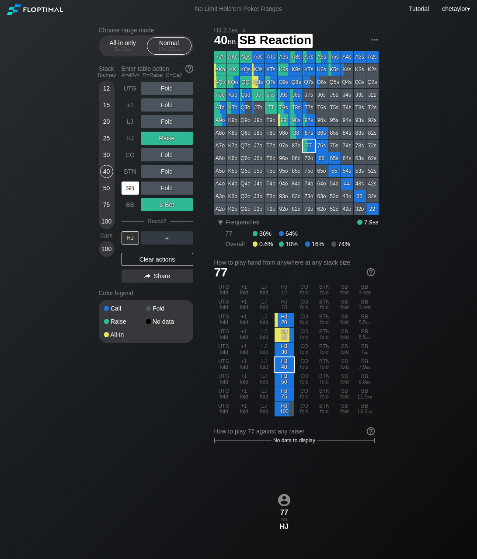
click at [130, 190] on div "SB" at bounding box center [130, 187] width 17 height 13
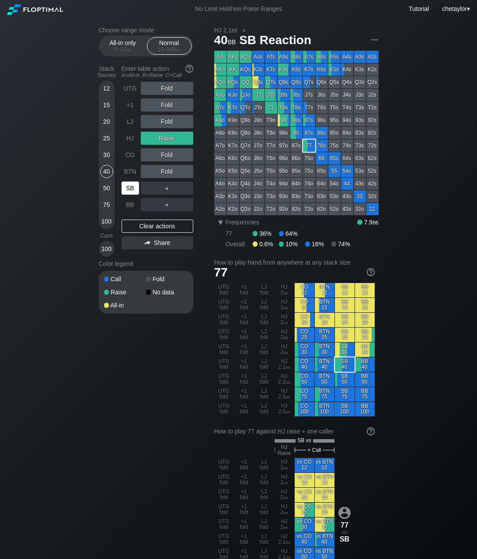
click at [130, 190] on div "SB" at bounding box center [130, 187] width 17 height 13
click at [149, 225] on div "Clear actions" at bounding box center [158, 225] width 72 height 13
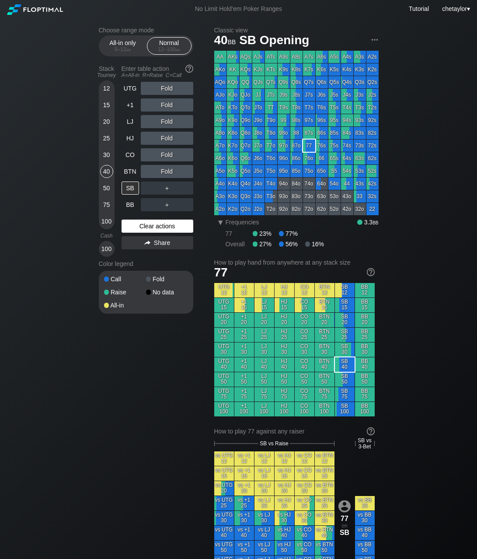
click at [149, 225] on div "Clear actions" at bounding box center [158, 225] width 72 height 13
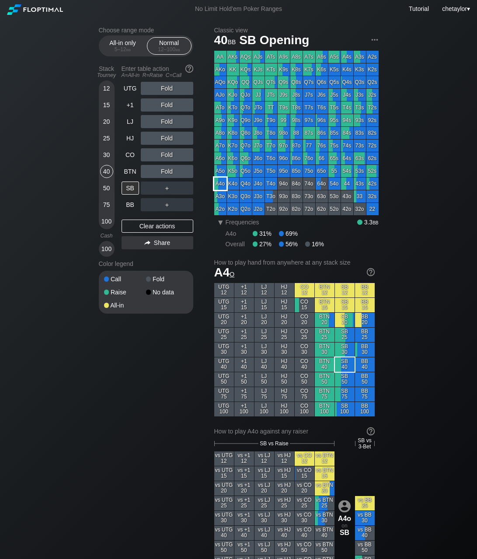
click at [222, 184] on div "A4o" at bounding box center [220, 183] width 12 height 12
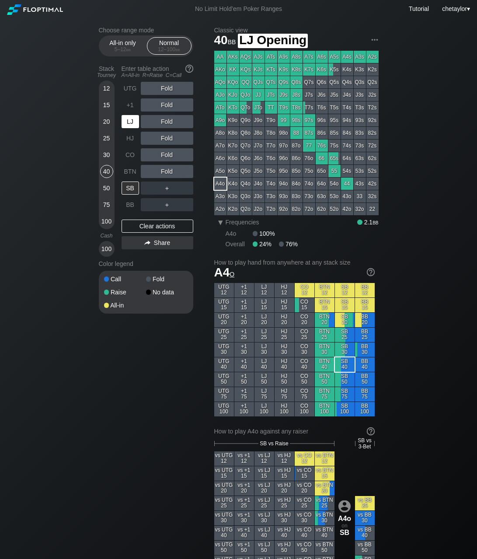
click at [130, 121] on div "LJ" at bounding box center [130, 121] width 17 height 13
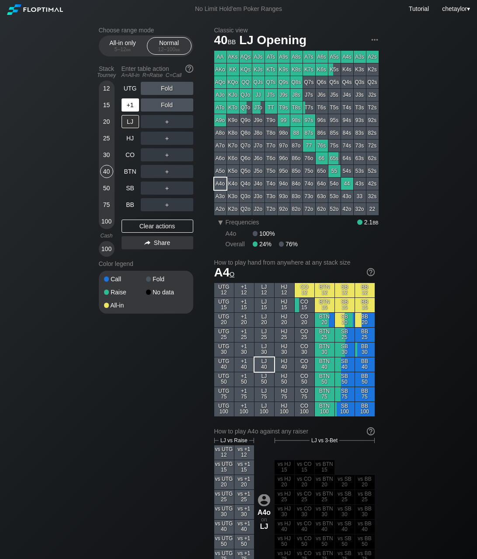
click at [131, 105] on div "+1" at bounding box center [130, 104] width 17 height 13
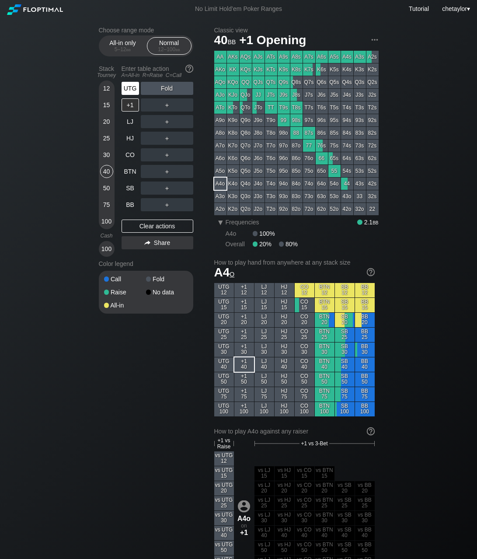
click at [132, 87] on div "UTG" at bounding box center [130, 88] width 17 height 13
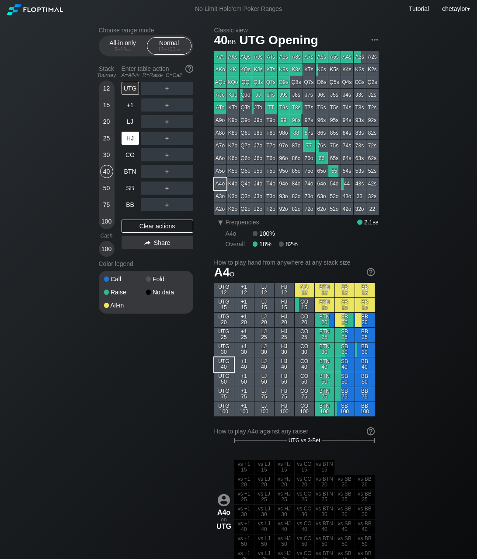
click at [129, 137] on div "HJ" at bounding box center [130, 138] width 17 height 13
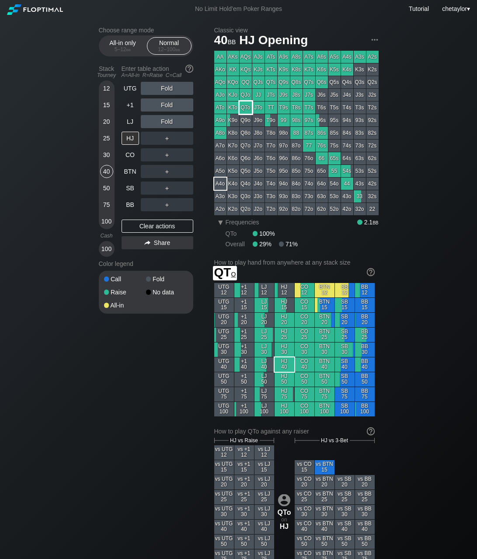
click at [249, 103] on div "QTo" at bounding box center [246, 107] width 12 height 12
click at [109, 135] on div "25" at bounding box center [106, 138] width 13 height 13
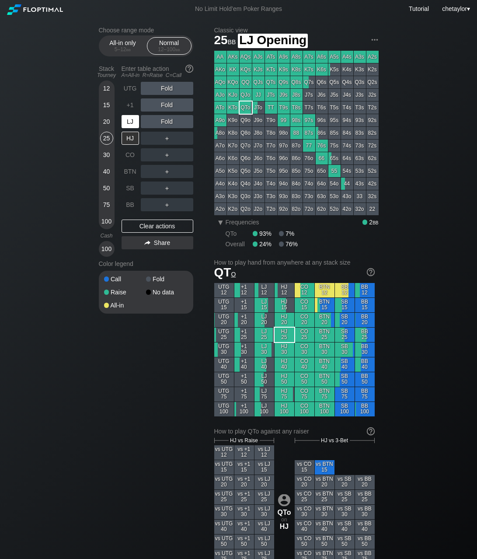
click at [131, 123] on div "LJ" at bounding box center [130, 121] width 17 height 13
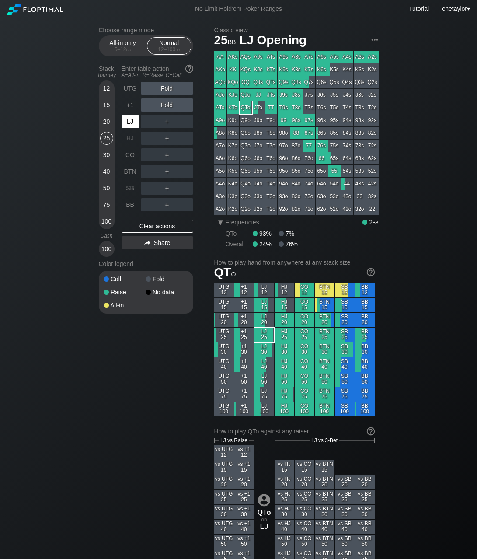
click at [131, 123] on div "LJ" at bounding box center [130, 121] width 17 height 13
click at [152, 227] on div "Clear actions" at bounding box center [158, 225] width 72 height 13
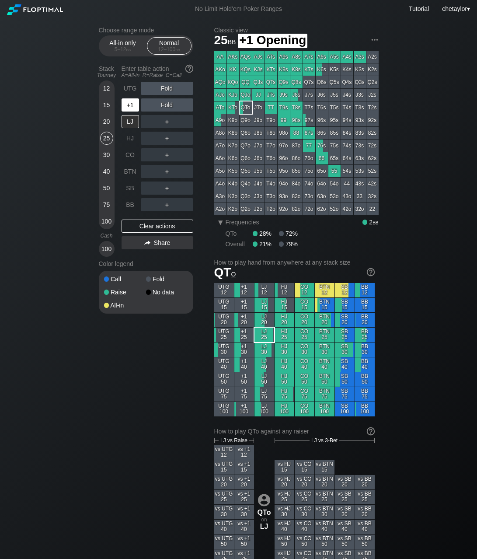
click at [128, 101] on div "+1" at bounding box center [130, 104] width 17 height 13
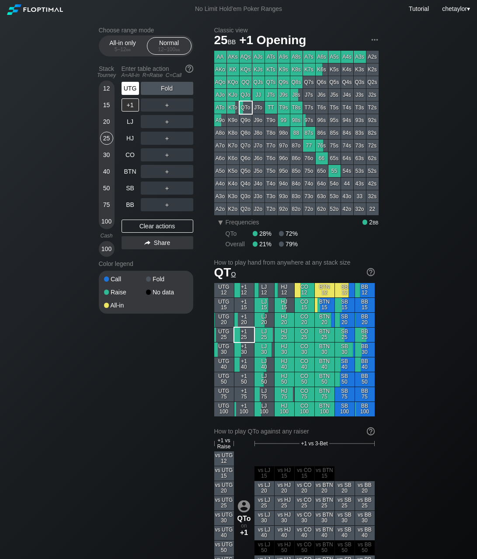
click at [132, 85] on div "UTG" at bounding box center [130, 88] width 17 height 13
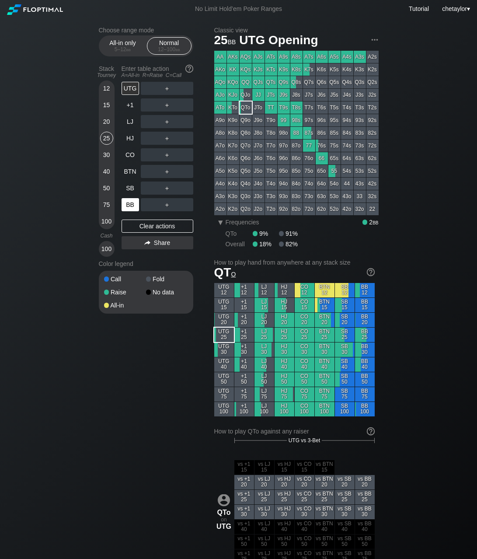
click at [129, 206] on div "BB" at bounding box center [130, 204] width 17 height 13
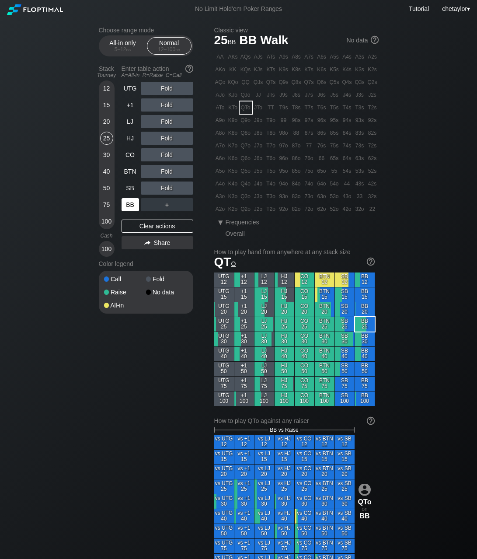
click at [129, 206] on div "BB" at bounding box center [130, 204] width 17 height 13
click at [139, 222] on div "Clear actions" at bounding box center [158, 225] width 72 height 13
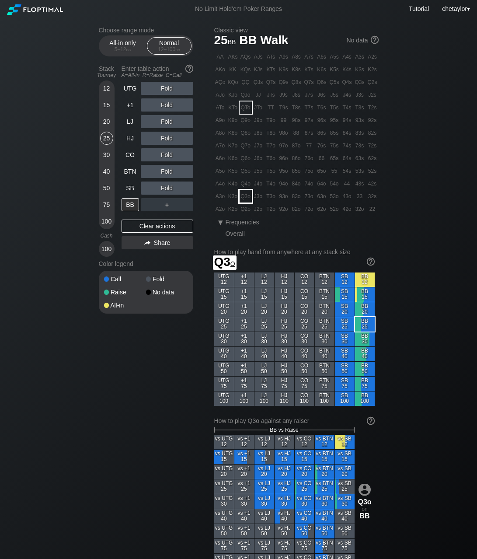
click at [243, 198] on div "Q3o" at bounding box center [246, 196] width 12 height 12
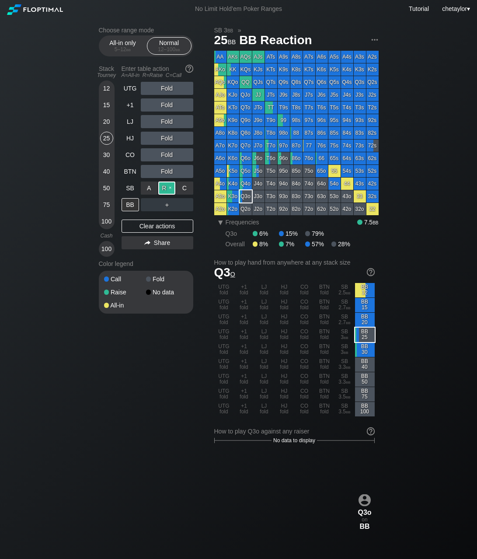
click at [169, 187] on div "R ✕" at bounding box center [166, 187] width 17 height 13
click at [135, 186] on div "SB" at bounding box center [130, 187] width 17 height 13
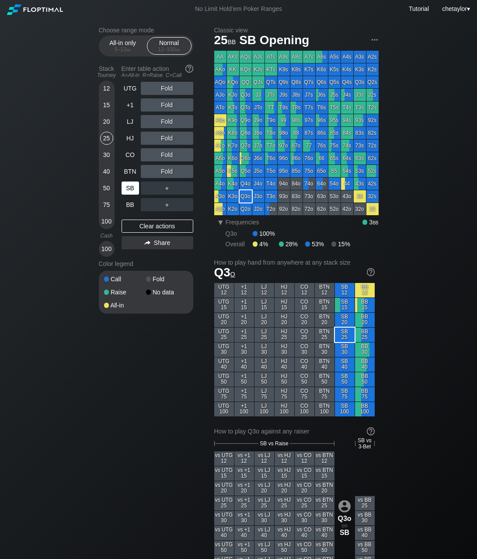
click at [135, 186] on div "SB" at bounding box center [130, 187] width 17 height 13
click at [151, 223] on div "Clear actions" at bounding box center [158, 225] width 72 height 13
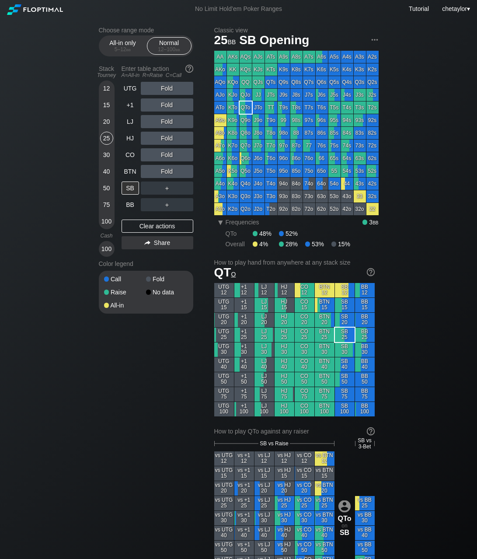
click at [244, 108] on div "QTo" at bounding box center [246, 107] width 12 height 12
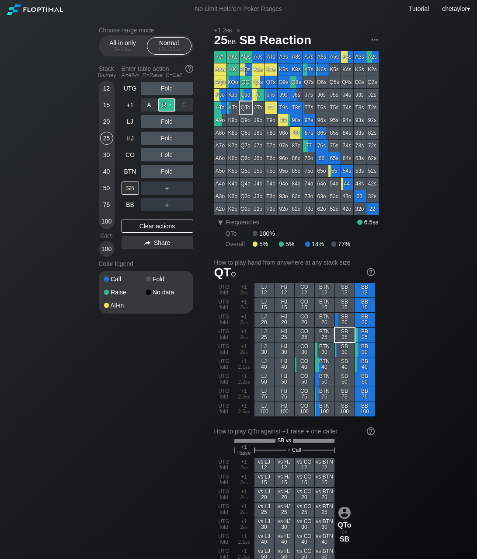
click at [169, 107] on div "R ✕" at bounding box center [166, 104] width 17 height 13
click at [124, 167] on div "BTN" at bounding box center [130, 171] width 17 height 13
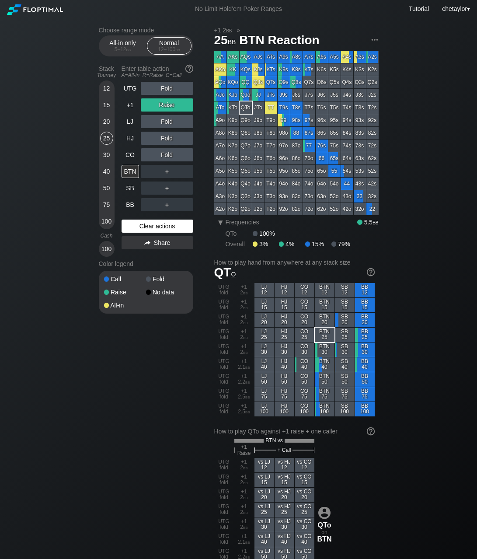
click at [148, 224] on div "Clear actions" at bounding box center [158, 225] width 72 height 13
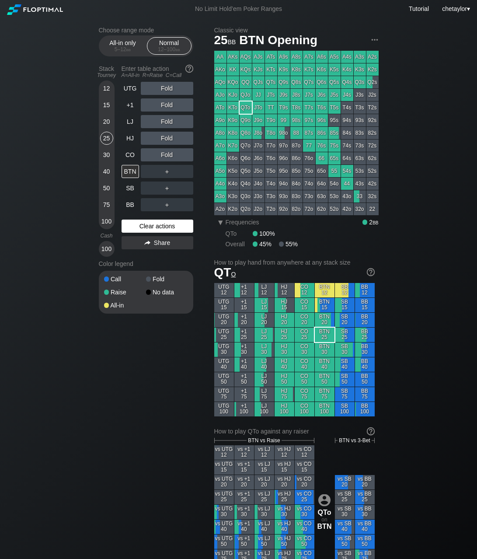
click at [148, 224] on div "Clear actions" at bounding box center [158, 225] width 72 height 13
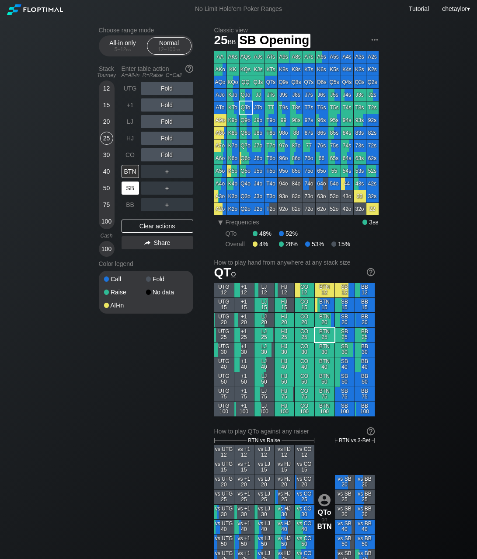
click at [133, 188] on div "SB" at bounding box center [130, 187] width 17 height 13
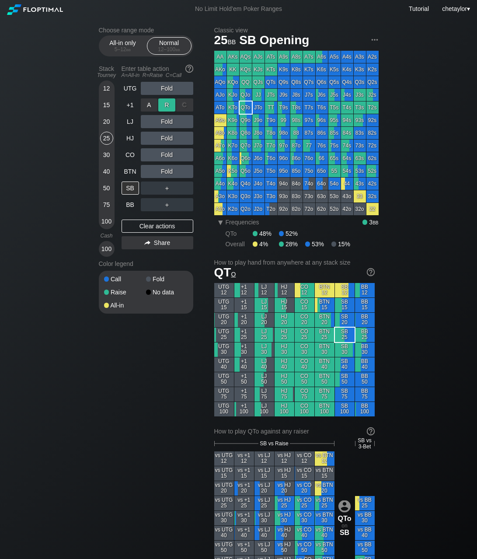
click at [171, 103] on div "R ✕" at bounding box center [166, 104] width 17 height 13
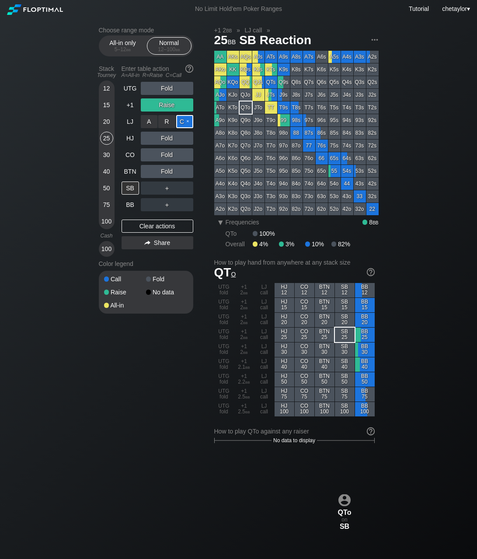
click at [186, 121] on div "C ✕" at bounding box center [184, 121] width 17 height 13
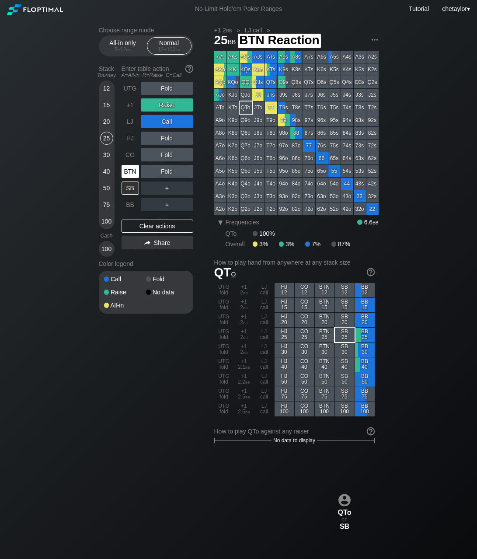
click at [131, 170] on div "BTN" at bounding box center [130, 171] width 17 height 13
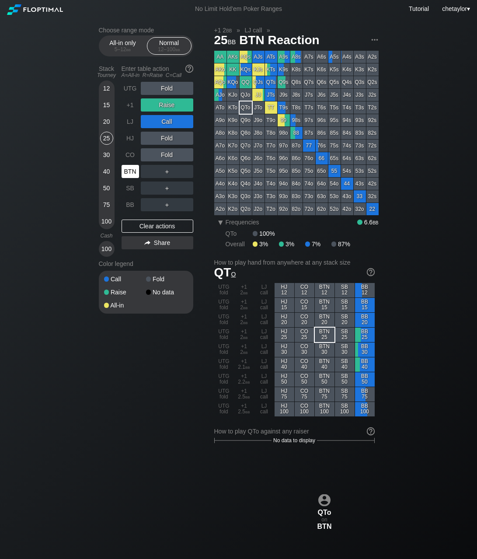
click at [131, 170] on div "BTN" at bounding box center [130, 171] width 17 height 13
click at [174, 225] on div "Clear actions" at bounding box center [158, 225] width 72 height 13
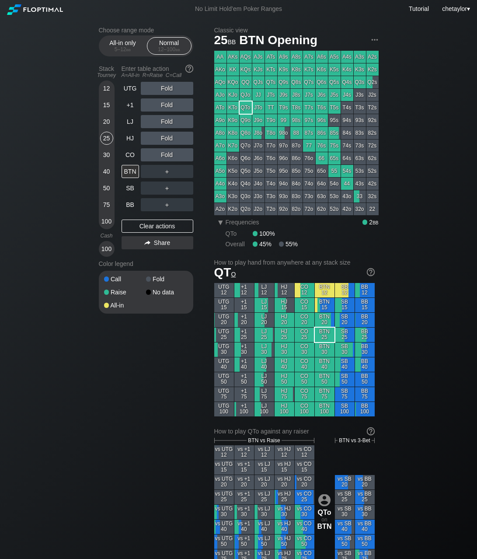
click at [218, 160] on div "A6o" at bounding box center [220, 158] width 12 height 12
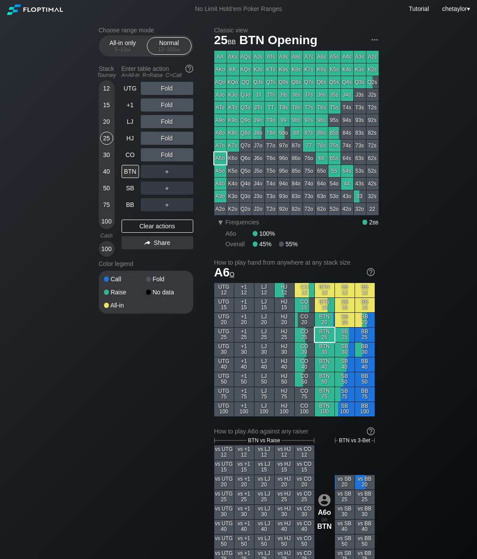
click at [218, 160] on div "A6o" at bounding box center [220, 158] width 12 height 12
click at [167, 90] on div "R ✕" at bounding box center [166, 88] width 17 height 13
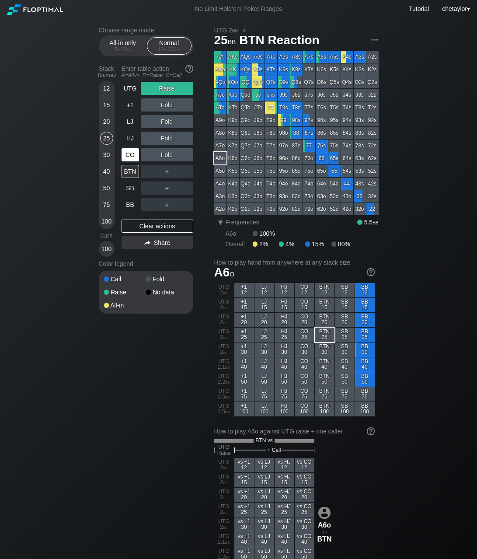
click at [131, 153] on div "CO" at bounding box center [130, 154] width 17 height 13
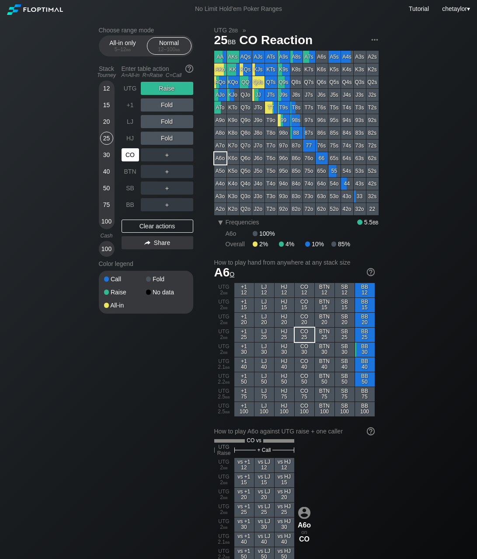
click at [131, 153] on div "CO" at bounding box center [130, 154] width 17 height 13
click at [139, 226] on div "Clear actions" at bounding box center [158, 225] width 72 height 13
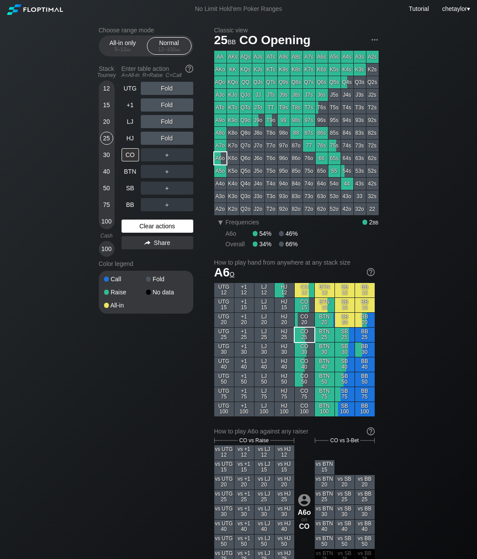
click at [139, 226] on div "Clear actions" at bounding box center [158, 225] width 72 height 13
click at [220, 107] on div "ATo" at bounding box center [220, 107] width 12 height 12
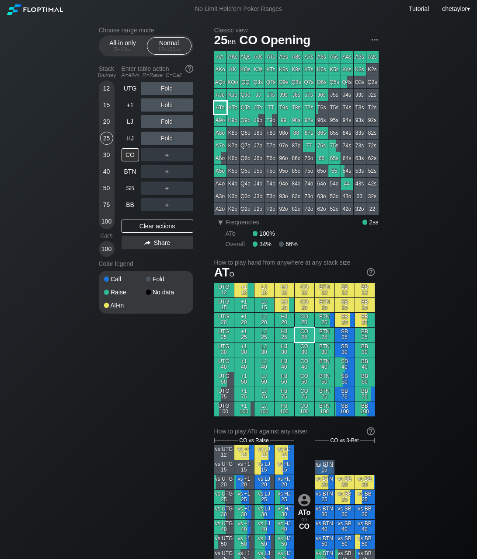
click at [220, 107] on div "ATo" at bounding box center [220, 107] width 12 height 12
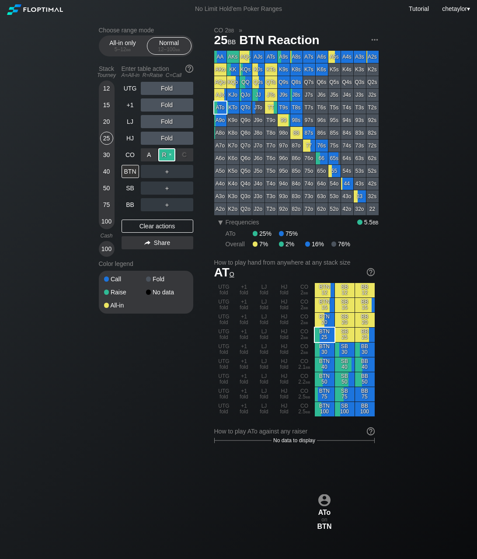
click at [166, 154] on div "R ✕" at bounding box center [166, 154] width 17 height 13
click at [168, 202] on div "R ✕" at bounding box center [166, 204] width 17 height 13
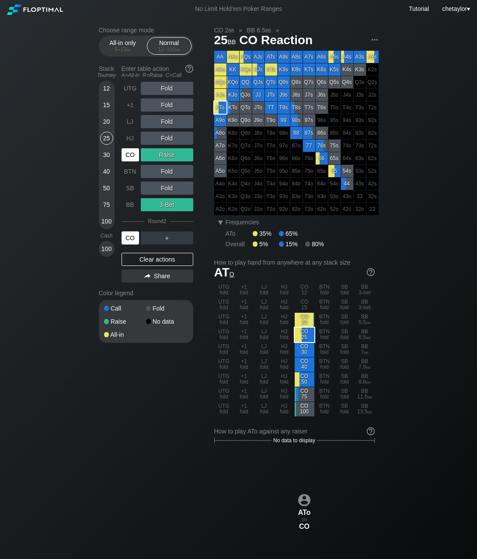
click at [133, 238] on div "CO" at bounding box center [130, 237] width 17 height 13
click at [110, 188] on div "50" at bounding box center [106, 187] width 13 height 13
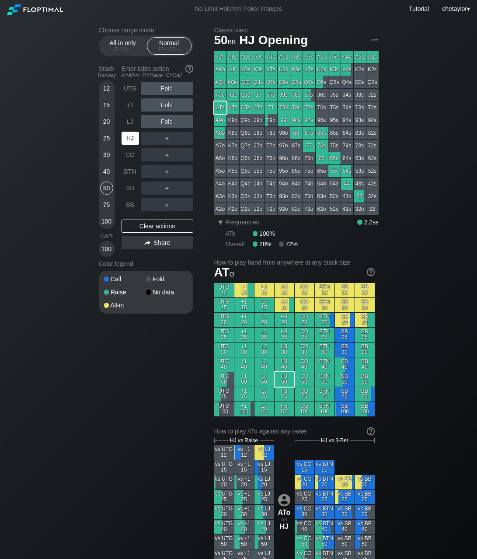
click at [129, 136] on div "HJ" at bounding box center [130, 138] width 17 height 13
click at [154, 223] on div "Clear actions" at bounding box center [158, 225] width 72 height 13
click at [132, 122] on div "LJ" at bounding box center [130, 121] width 17 height 13
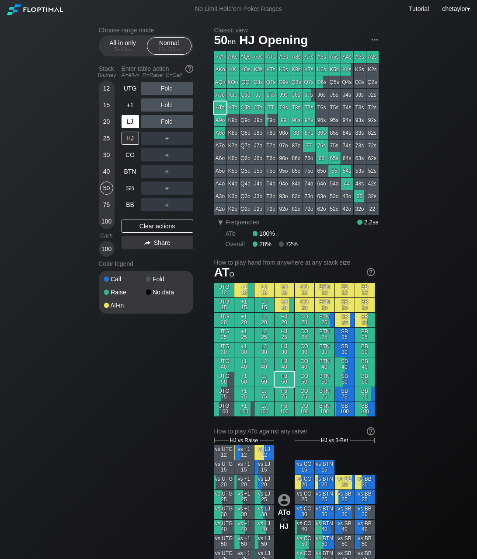
click at [132, 122] on div "LJ" at bounding box center [130, 121] width 17 height 13
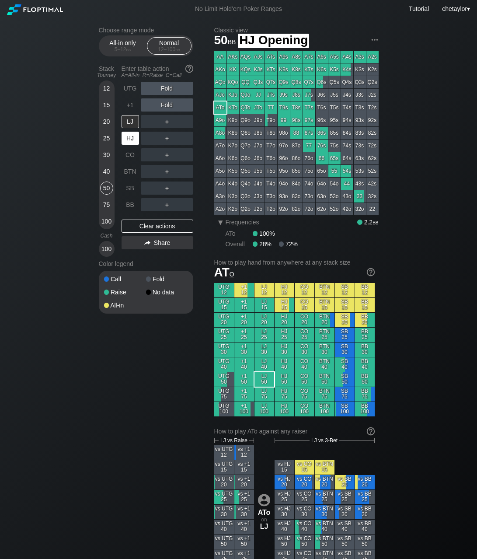
click at [129, 136] on div "HJ" at bounding box center [130, 138] width 17 height 13
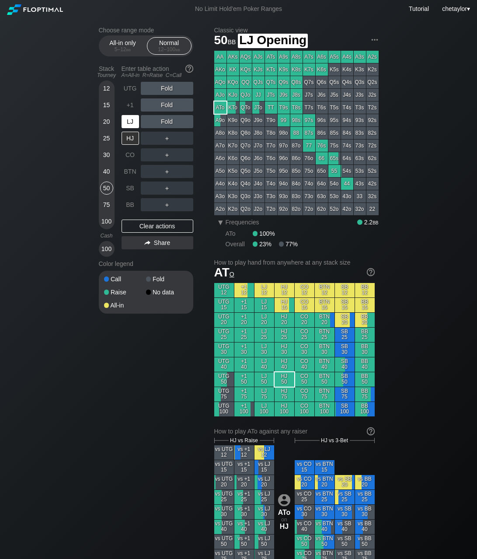
click at [132, 120] on div "LJ" at bounding box center [130, 121] width 17 height 13
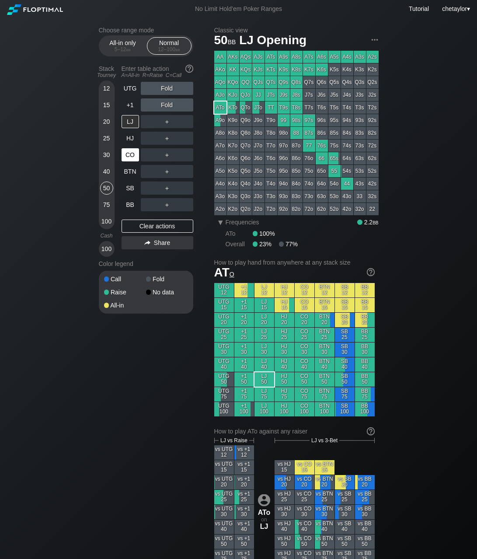
click at [128, 152] on div "CO" at bounding box center [130, 154] width 17 height 13
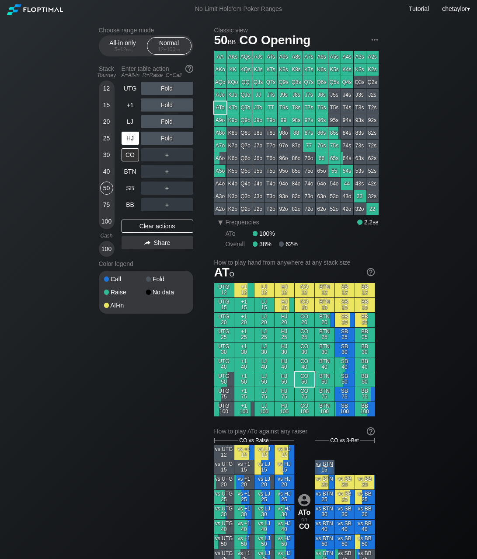
click at [132, 140] on div "HJ" at bounding box center [130, 138] width 17 height 13
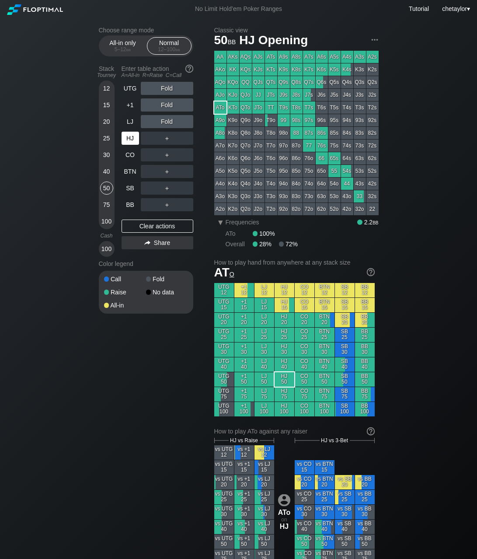
click at [132, 140] on div "HJ" at bounding box center [130, 138] width 17 height 13
click at [248, 94] on div "QJo" at bounding box center [246, 95] width 12 height 12
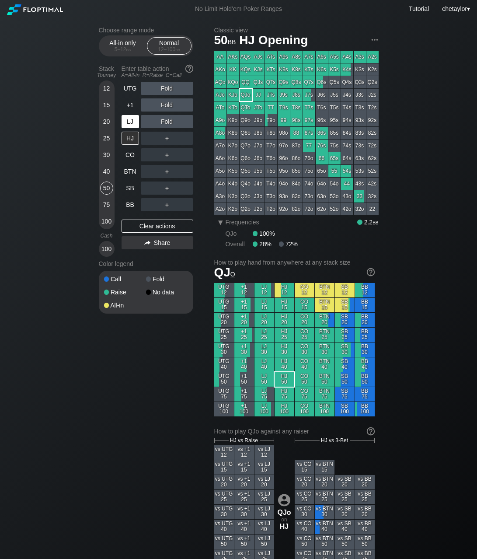
click at [131, 118] on div "LJ" at bounding box center [130, 121] width 17 height 13
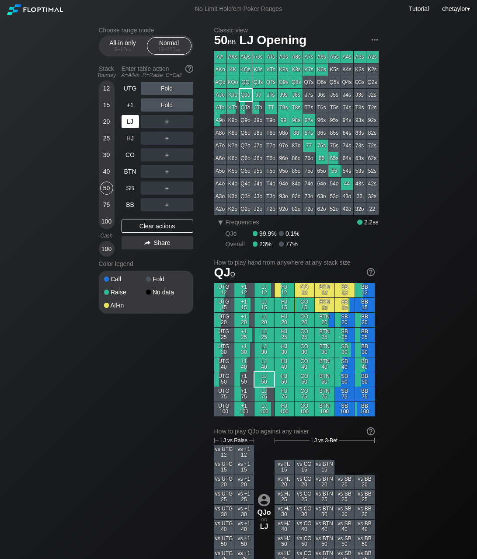
click at [131, 118] on div "LJ" at bounding box center [130, 121] width 17 height 13
click at [144, 223] on div "Clear actions" at bounding box center [158, 225] width 72 height 13
click at [104, 172] on div "40" at bounding box center [106, 171] width 13 height 13
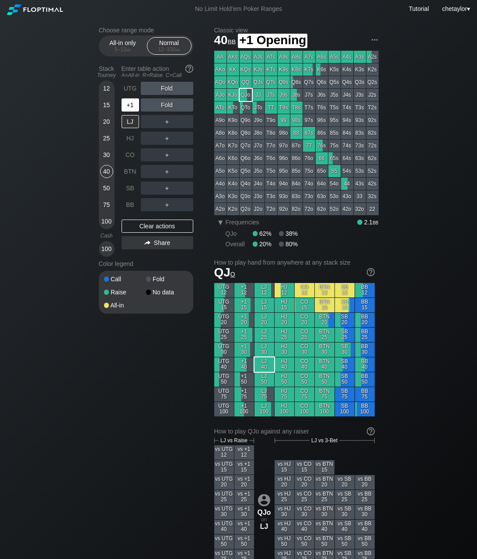
click at [132, 105] on div "+1" at bounding box center [130, 104] width 17 height 13
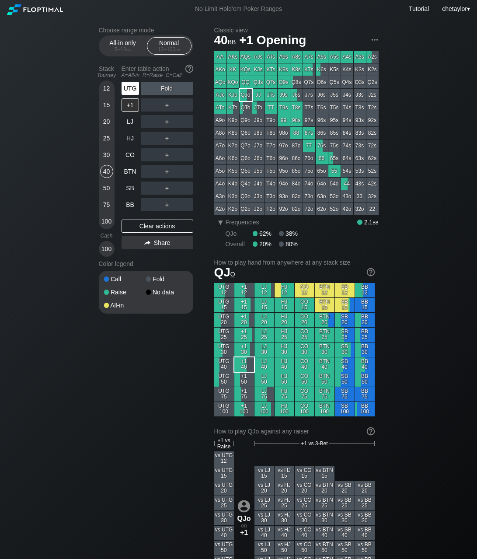
click at [129, 87] on div "UTG" at bounding box center [130, 88] width 17 height 13
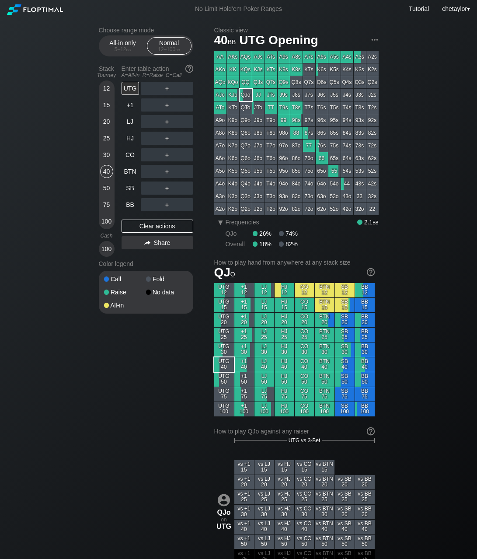
click at [103, 157] on div "30" at bounding box center [106, 154] width 13 height 13
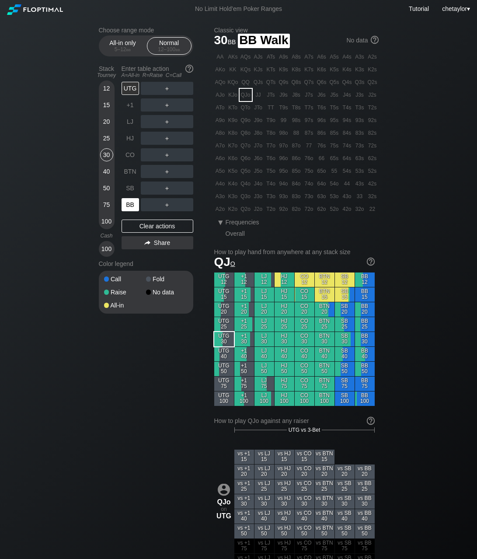
click at [130, 205] on div "BB" at bounding box center [130, 204] width 17 height 13
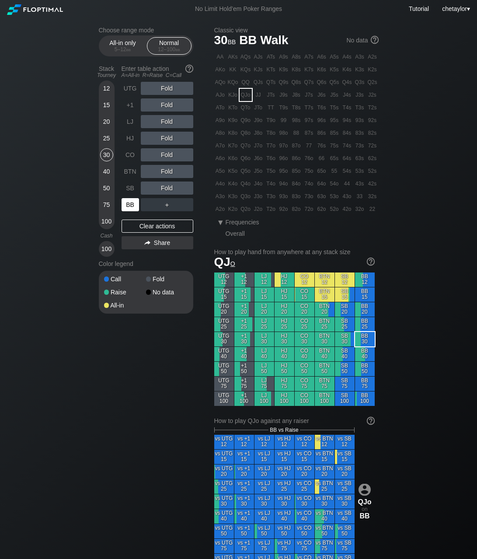
click at [130, 205] on div "BB" at bounding box center [130, 204] width 17 height 13
click at [146, 228] on div "Clear actions" at bounding box center [158, 225] width 72 height 13
click at [231, 68] on div "KK" at bounding box center [233, 69] width 12 height 12
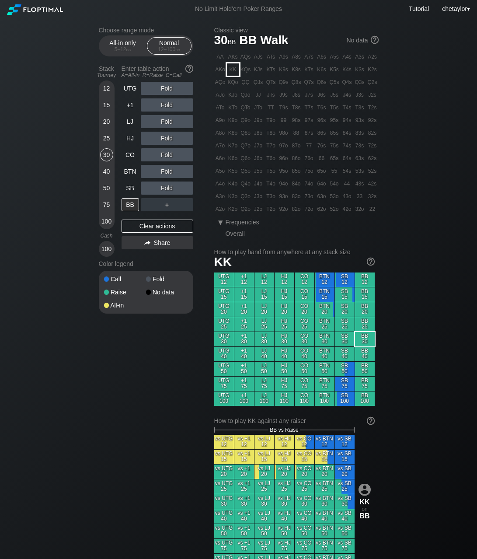
click at [231, 68] on div "KK" at bounding box center [233, 69] width 12 height 12
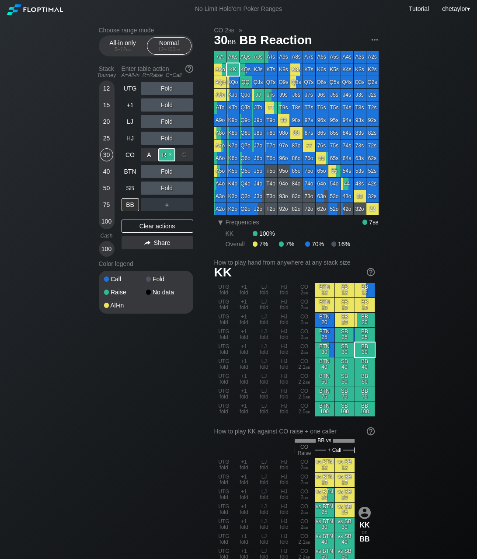
click at [169, 153] on div "R ✕" at bounding box center [166, 154] width 17 height 13
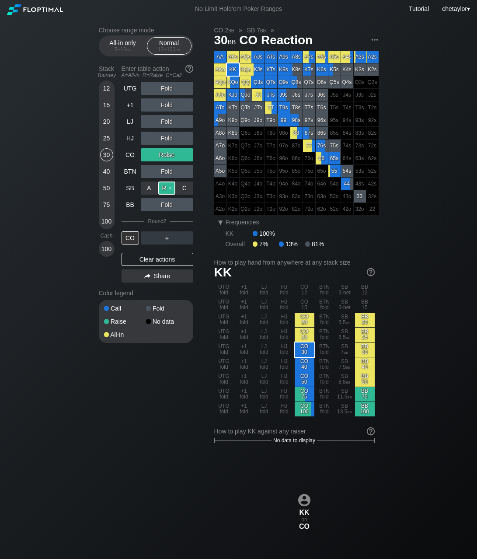
click at [169, 187] on div "R ✕" at bounding box center [166, 187] width 17 height 13
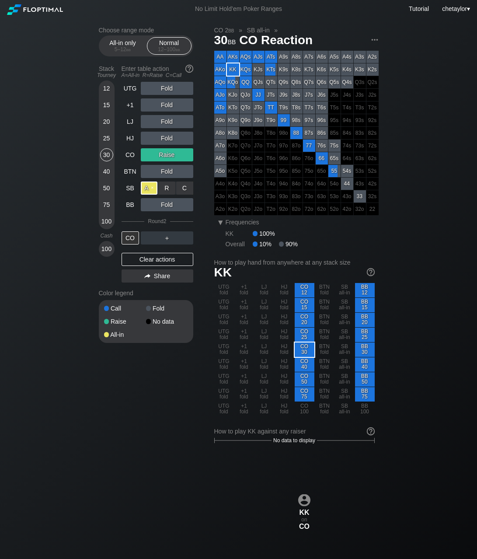
click at [142, 188] on div "A ✕" at bounding box center [149, 187] width 17 height 13
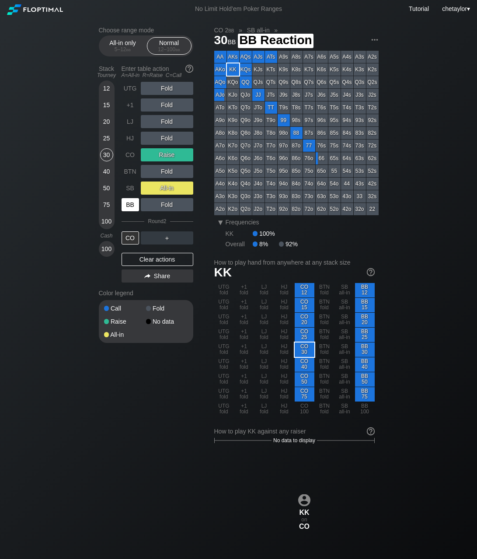
click at [130, 203] on div "BB" at bounding box center [130, 204] width 17 height 13
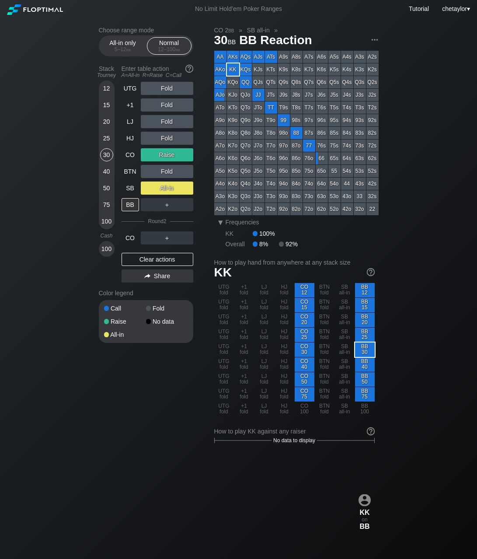
click at [103, 191] on div "50" at bounding box center [106, 187] width 13 height 13
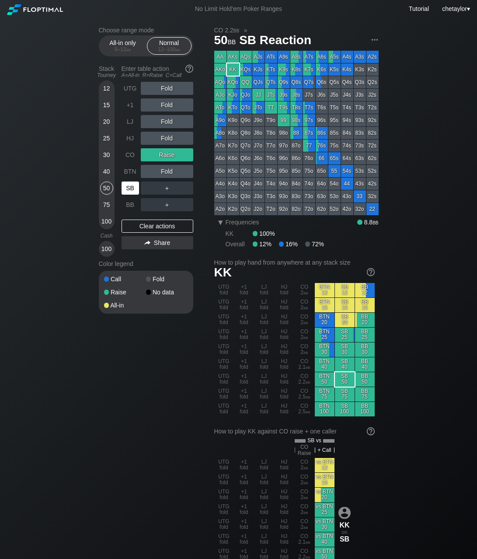
click at [125, 193] on div "SB" at bounding box center [130, 187] width 17 height 13
click at [132, 189] on div "SB" at bounding box center [130, 187] width 17 height 13
click at [143, 224] on div "Clear actions" at bounding box center [158, 225] width 72 height 13
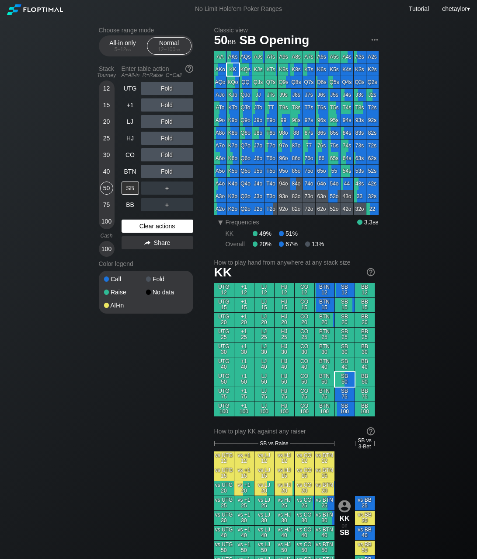
click at [143, 224] on div "Clear actions" at bounding box center [158, 225] width 72 height 13
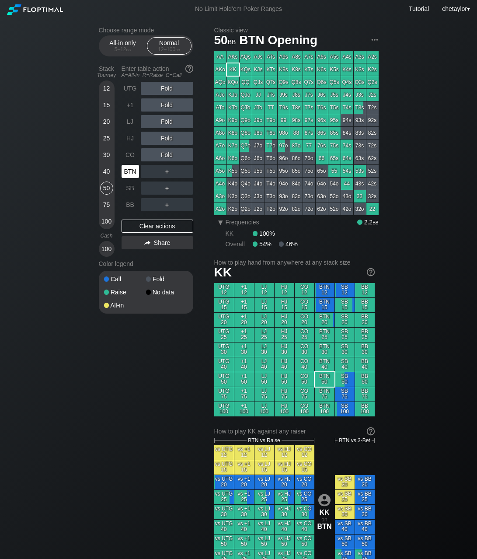
click at [130, 170] on div "BTN" at bounding box center [130, 171] width 17 height 13
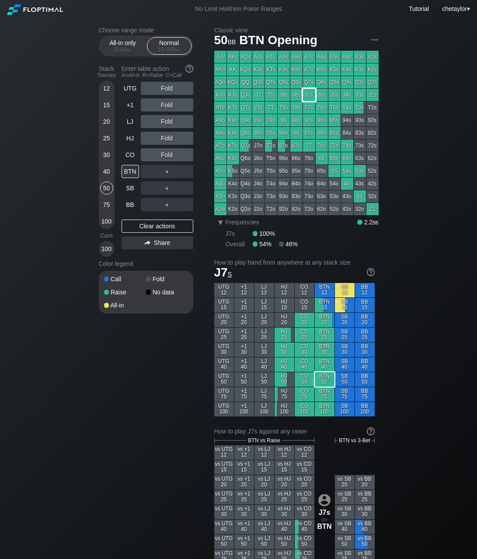
click at [312, 96] on div "J7s" at bounding box center [309, 95] width 12 height 12
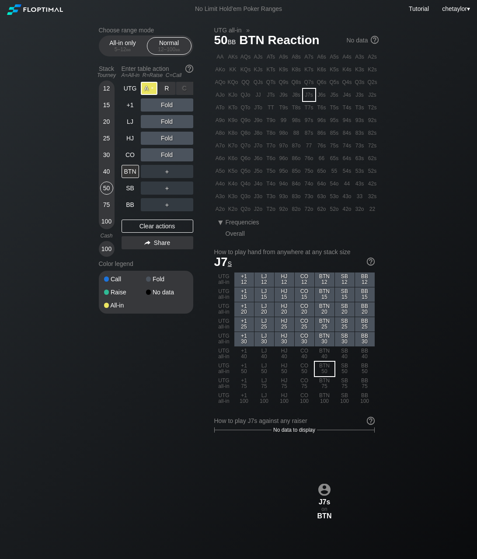
click at [148, 86] on div "A ✕" at bounding box center [149, 88] width 17 height 13
click at [129, 158] on div "CO" at bounding box center [130, 154] width 17 height 13
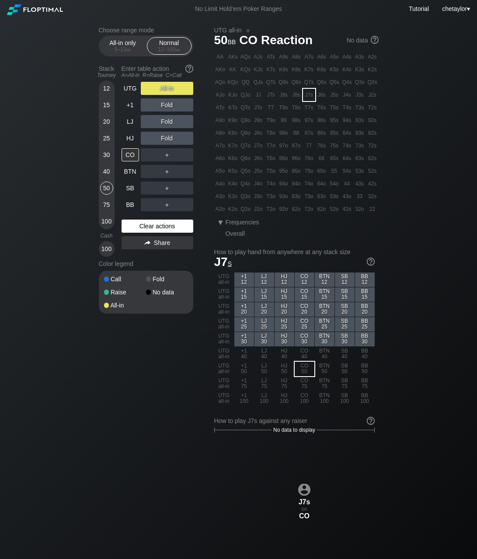
click at [141, 227] on div "Clear actions" at bounding box center [158, 225] width 72 height 13
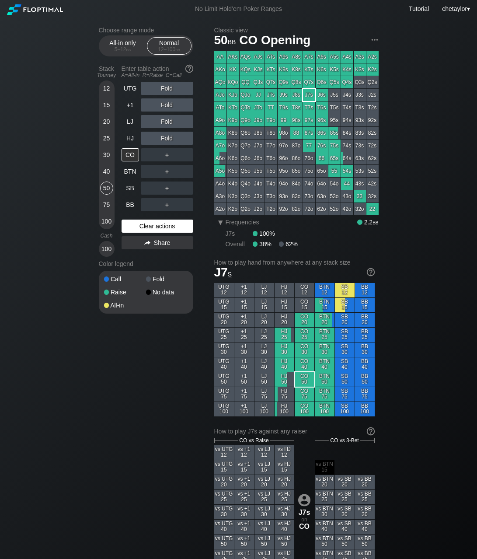
click at [141, 227] on div "Clear actions" at bounding box center [158, 225] width 72 height 13
click at [130, 138] on div "HJ" at bounding box center [130, 138] width 17 height 13
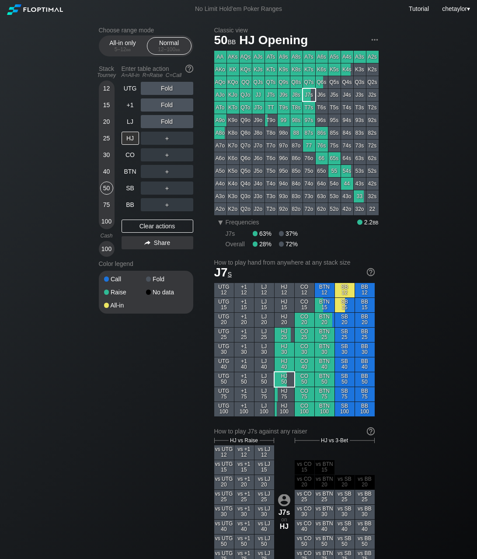
click at [296, 71] on div "K8s" at bounding box center [296, 69] width 12 height 12
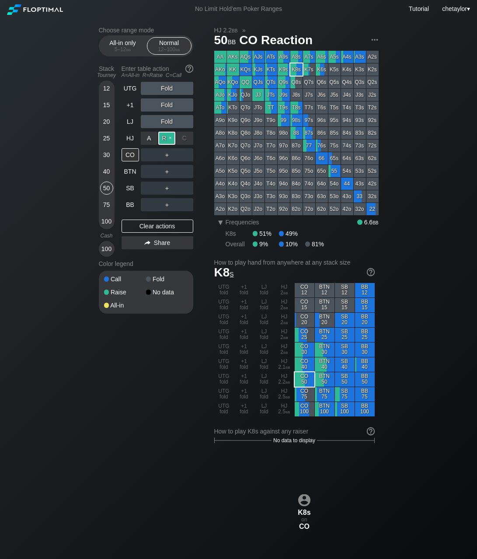
click at [167, 137] on div "R ✕" at bounding box center [166, 138] width 17 height 13
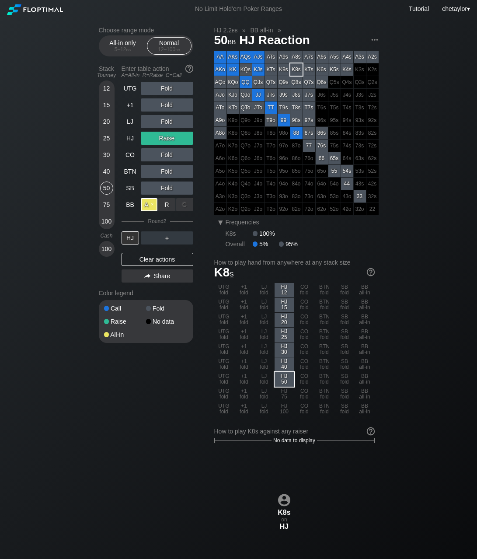
click at [147, 205] on div "A ✕" at bounding box center [149, 204] width 17 height 13
click at [133, 238] on div "HJ" at bounding box center [130, 237] width 17 height 13
click at [128, 123] on div "LJ" at bounding box center [130, 121] width 17 height 13
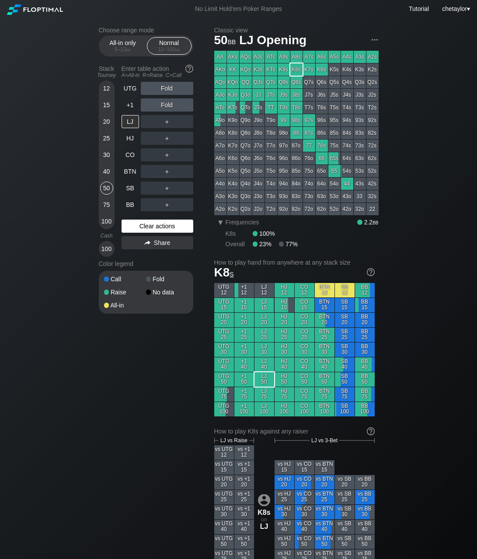
click at [135, 220] on div "Clear actions" at bounding box center [158, 225] width 72 height 13
click at [142, 224] on div "Clear actions" at bounding box center [158, 225] width 72 height 13
click at [131, 105] on div "+1" at bounding box center [130, 104] width 17 height 13
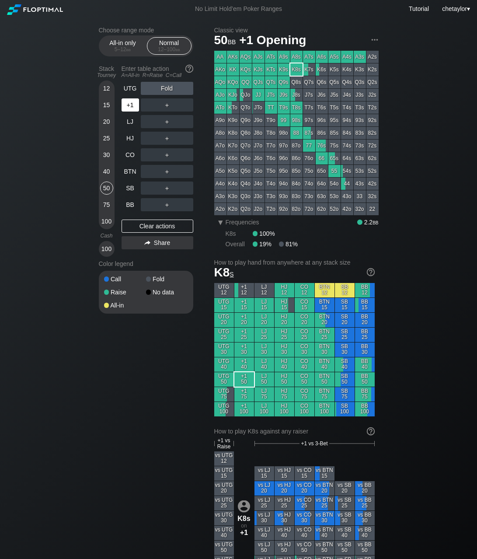
click at [131, 105] on div "+1" at bounding box center [130, 104] width 17 height 13
click at [126, 89] on div "UTG" at bounding box center [130, 88] width 17 height 13
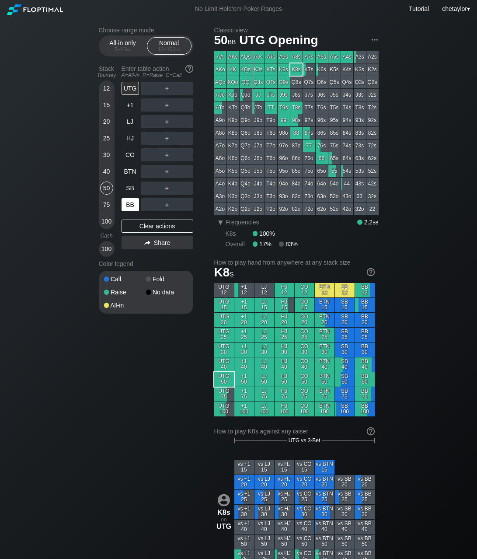
click at [129, 203] on div "BB" at bounding box center [130, 204] width 17 height 13
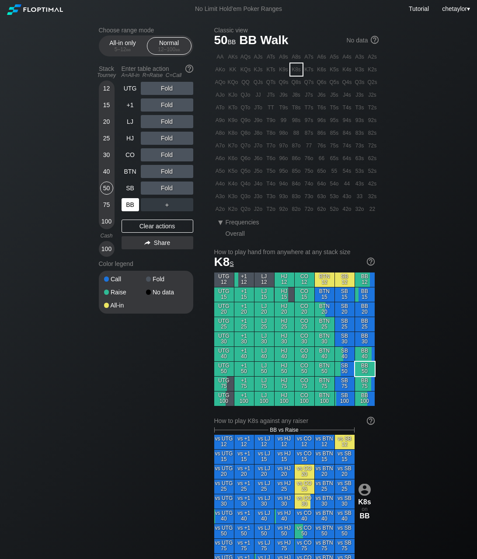
click at [129, 203] on div "BB" at bounding box center [130, 204] width 17 height 13
click at [142, 226] on div "Clear actions" at bounding box center [158, 225] width 72 height 13
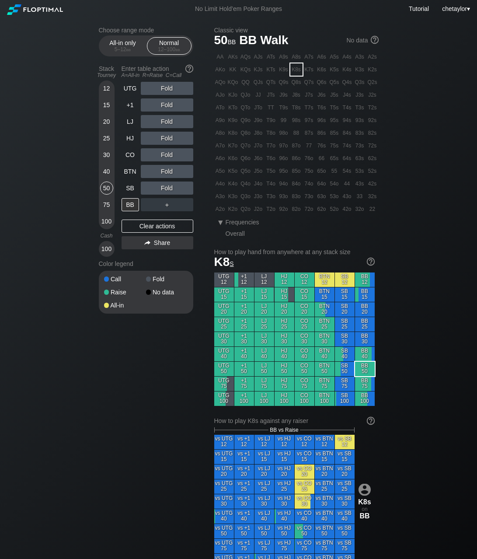
click at [273, 196] on div "T3o" at bounding box center [271, 196] width 12 height 12
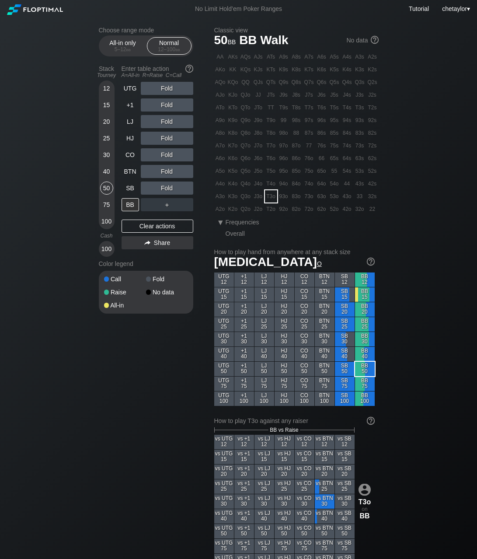
click at [273, 196] on div "T3o" at bounding box center [271, 196] width 12 height 12
click at [174, 106] on div "R ✕" at bounding box center [166, 104] width 17 height 13
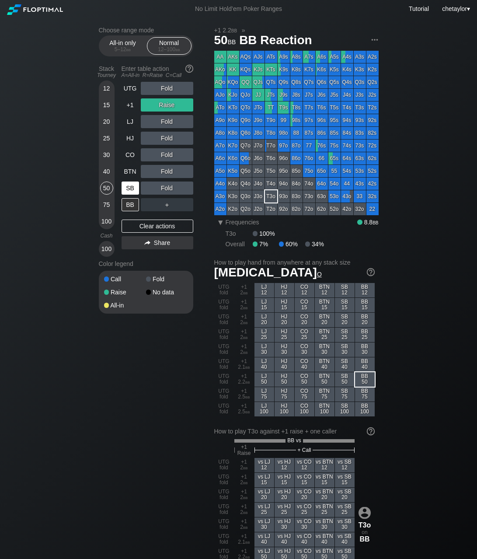
click at [133, 187] on div "SB" at bounding box center [130, 187] width 17 height 13
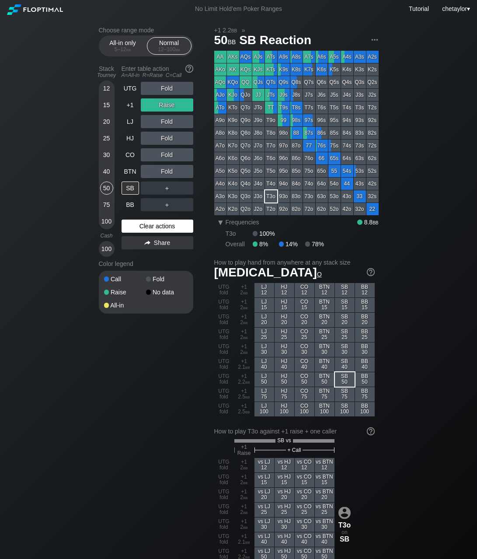
click at [149, 225] on div "Clear actions" at bounding box center [158, 225] width 72 height 13
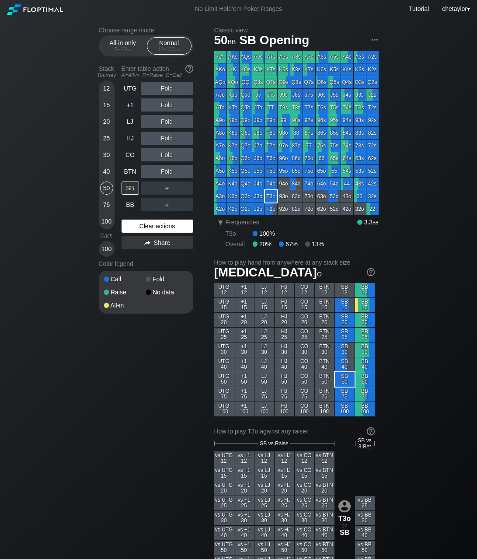
click at [149, 225] on div "Clear actions" at bounding box center [158, 225] width 72 height 13
click at [132, 171] on div "BTN" at bounding box center [130, 171] width 17 height 13
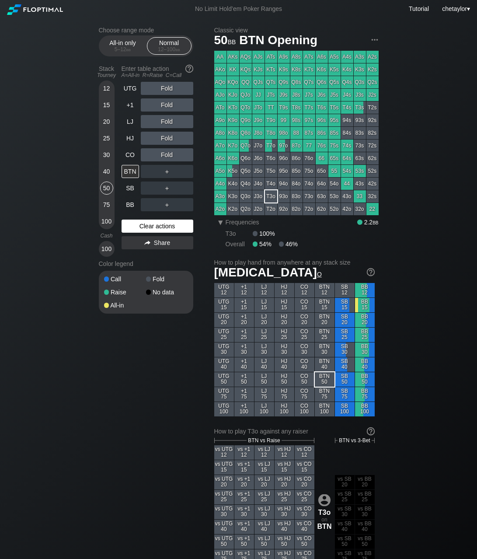
click at [145, 226] on div "Clear actions" at bounding box center [158, 225] width 72 height 13
click at [220, 169] on div "A5o" at bounding box center [220, 171] width 12 height 12
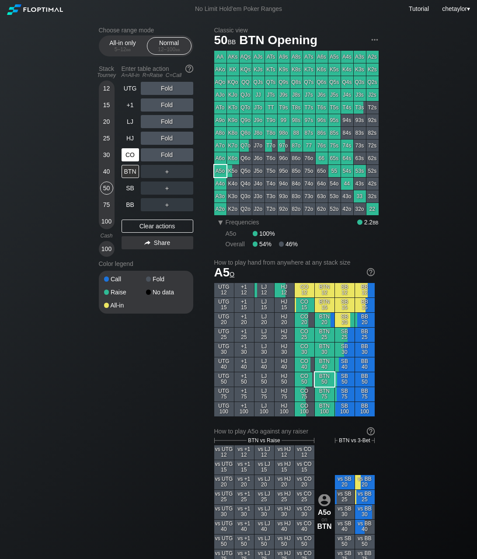
click at [130, 155] on div "CO" at bounding box center [130, 154] width 17 height 13
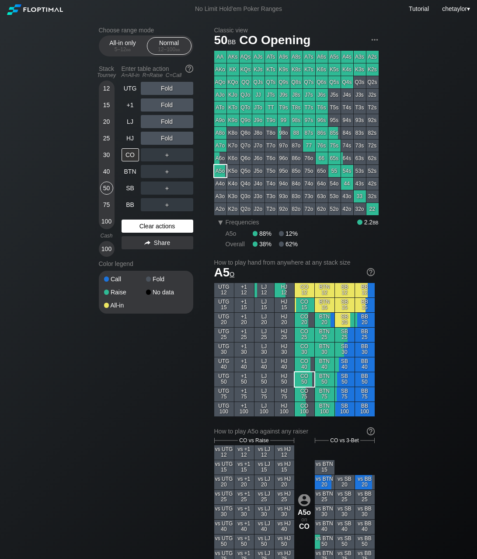
click at [149, 225] on div "Clear actions" at bounding box center [158, 225] width 72 height 13
click at [131, 135] on div "HJ" at bounding box center [130, 138] width 17 height 13
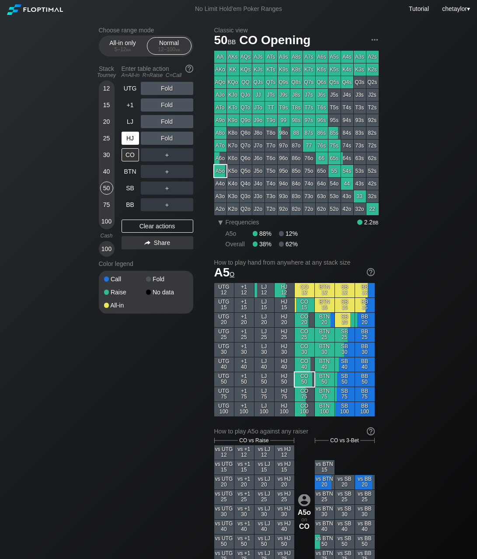
click at [131, 135] on div "HJ" at bounding box center [130, 138] width 17 height 13
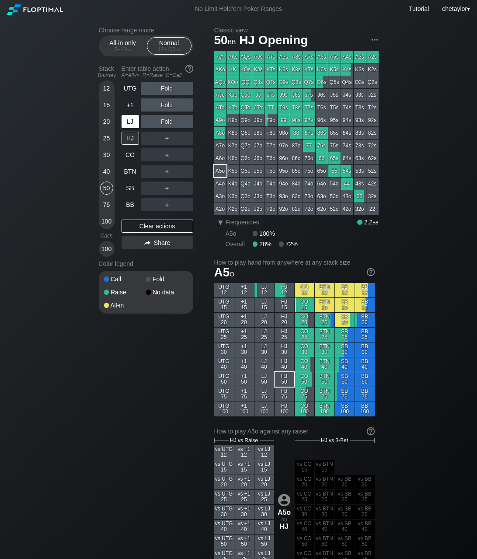
click at [129, 123] on div "LJ" at bounding box center [130, 121] width 17 height 13
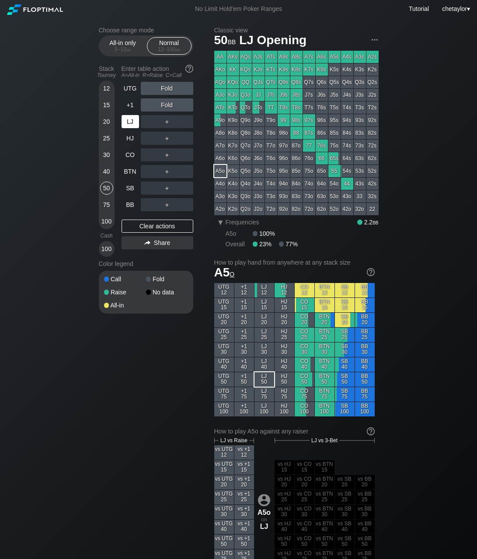
click at [129, 123] on div "LJ" at bounding box center [130, 121] width 17 height 13
click at [130, 104] on div "+1" at bounding box center [130, 104] width 17 height 13
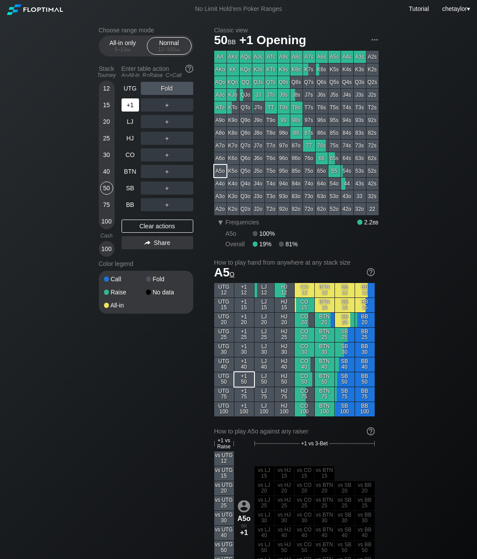
click at [130, 104] on div "+1" at bounding box center [130, 104] width 17 height 13
click at [131, 87] on div "UTG" at bounding box center [130, 88] width 17 height 13
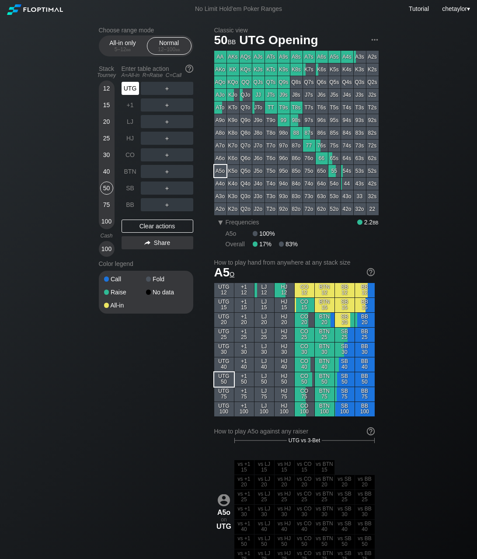
click at [131, 87] on div "UTG" at bounding box center [130, 88] width 17 height 13
click at [282, 119] on div "99" at bounding box center [284, 120] width 12 height 12
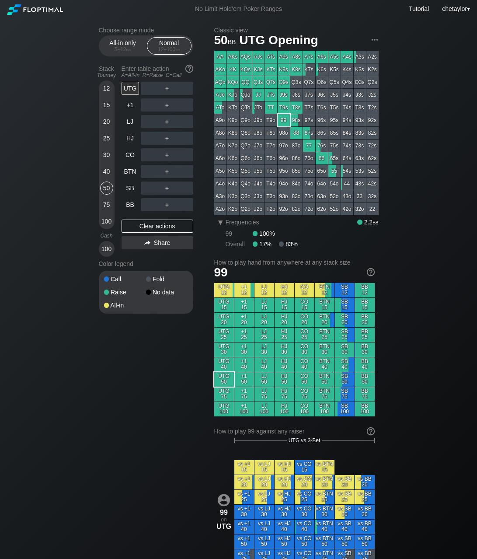
click at [282, 119] on div "99" at bounding box center [284, 120] width 12 height 12
click at [129, 205] on div "BB" at bounding box center [130, 204] width 17 height 13
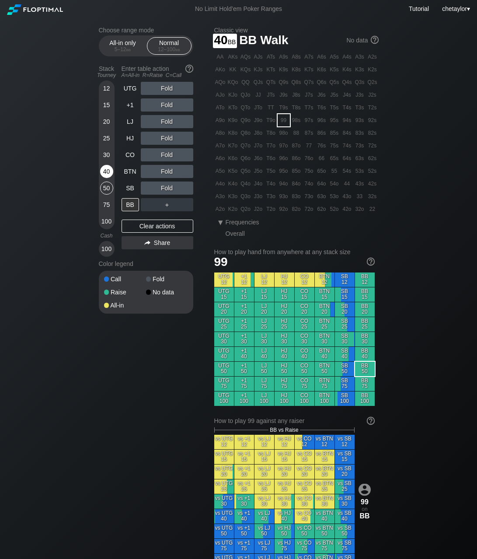
click at [107, 170] on div "40" at bounding box center [106, 171] width 13 height 13
click at [154, 227] on div "Clear actions" at bounding box center [158, 225] width 72 height 13
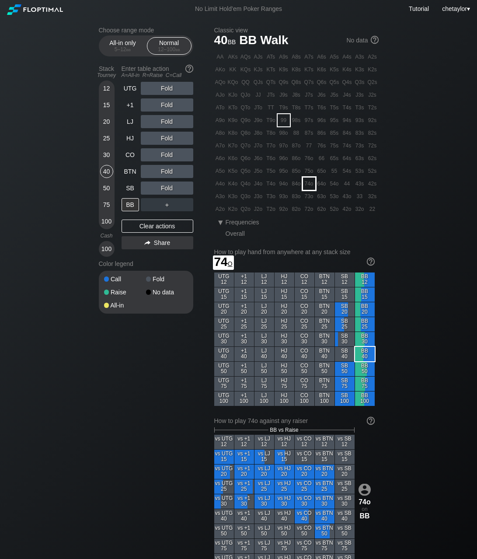
click at [306, 184] on div "74o" at bounding box center [309, 183] width 12 height 12
click at [169, 171] on div "R ✕" at bounding box center [166, 171] width 17 height 13
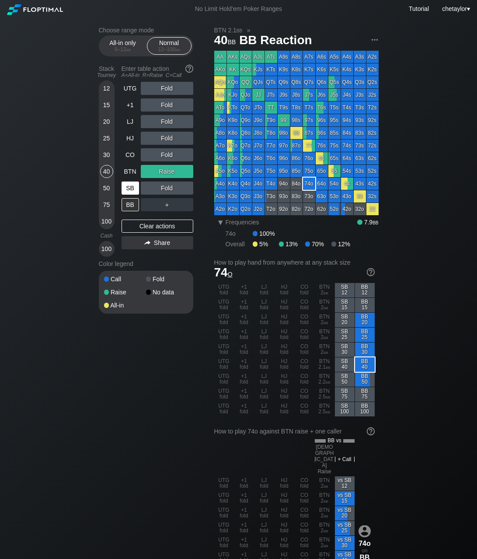
click at [131, 191] on div "SB" at bounding box center [130, 187] width 17 height 13
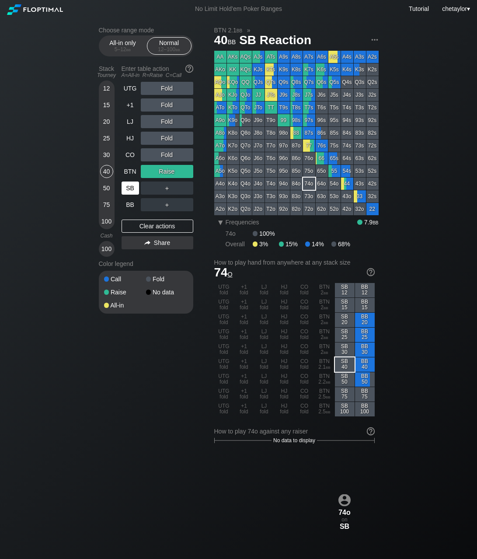
click at [131, 191] on div "SB" at bounding box center [130, 187] width 17 height 13
click at [152, 222] on div "Clear actions" at bounding box center [158, 225] width 72 height 13
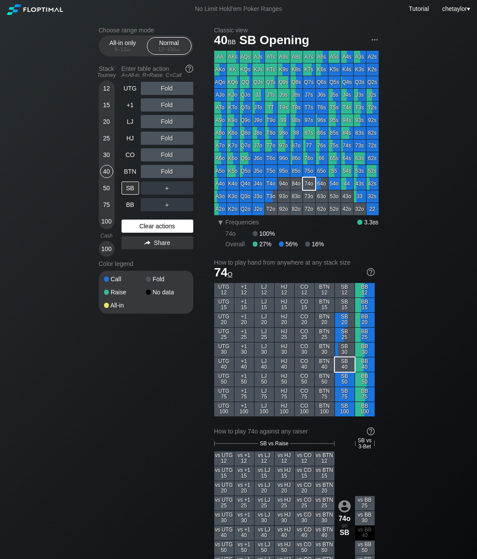
click at [152, 222] on div "Clear actions" at bounding box center [158, 225] width 72 height 13
click at [131, 170] on div "BTN" at bounding box center [130, 171] width 17 height 13
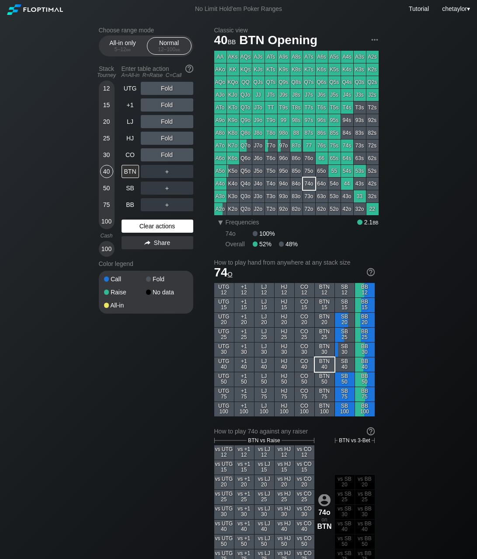
click at [148, 226] on div "Clear actions" at bounding box center [158, 225] width 72 height 13
click at [232, 81] on div "KQo" at bounding box center [233, 82] width 12 height 12
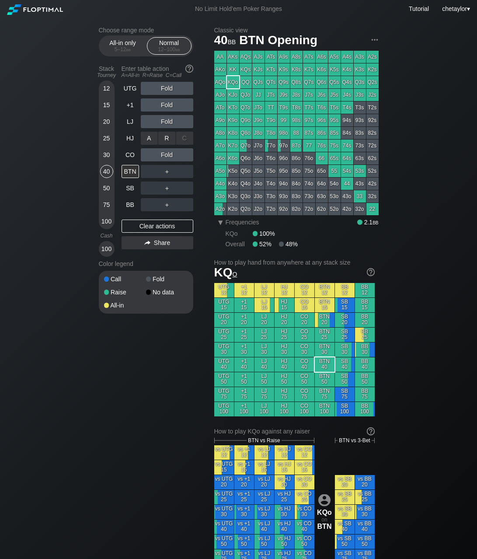
click at [170, 139] on div "R ✕" at bounding box center [166, 138] width 17 height 13
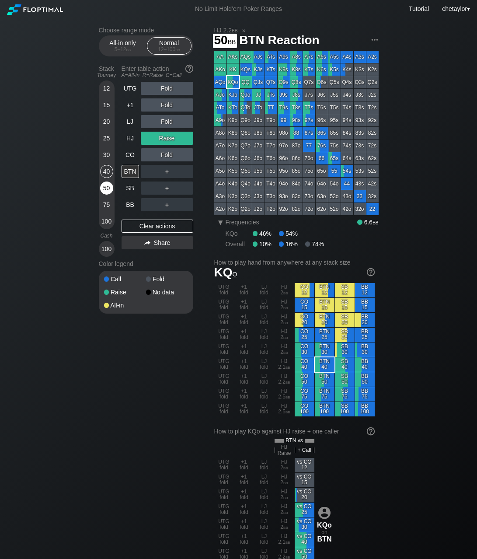
click at [107, 185] on div "50" at bounding box center [106, 187] width 13 height 13
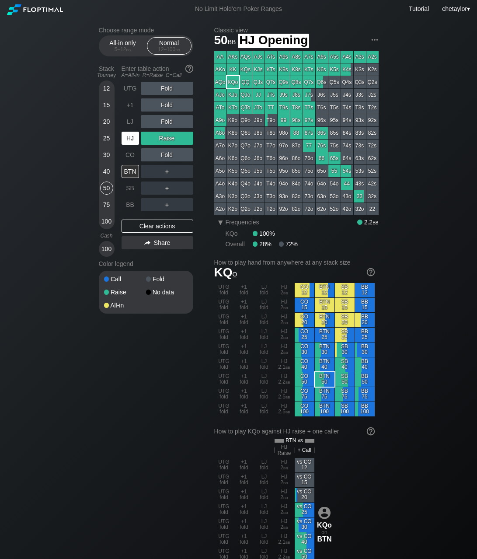
click at [132, 141] on div "HJ" at bounding box center [130, 138] width 17 height 13
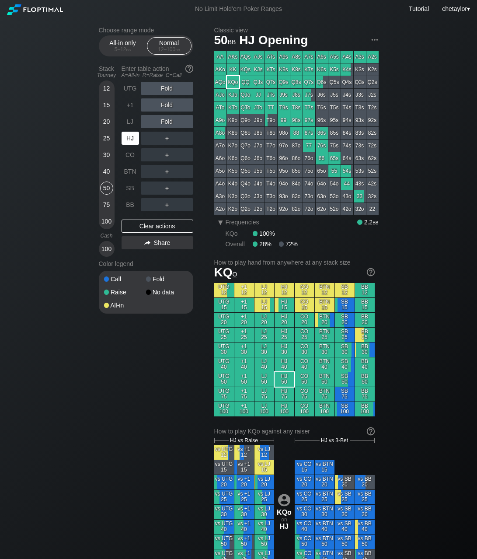
click at [132, 141] on div "HJ" at bounding box center [130, 138] width 17 height 13
click at [129, 119] on div "LJ" at bounding box center [130, 121] width 17 height 13
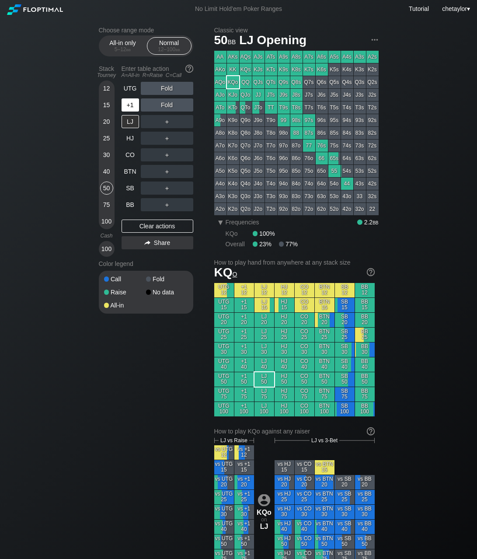
click at [131, 107] on div "+1" at bounding box center [130, 104] width 17 height 13
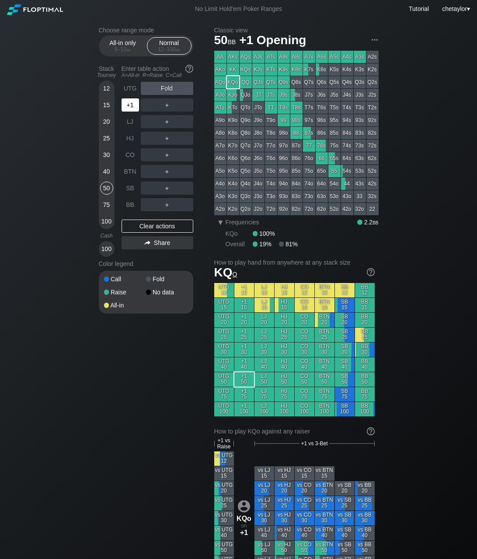
click at [131, 107] on div "+1" at bounding box center [130, 104] width 17 height 13
click at [216, 108] on div "ATo" at bounding box center [220, 107] width 12 height 12
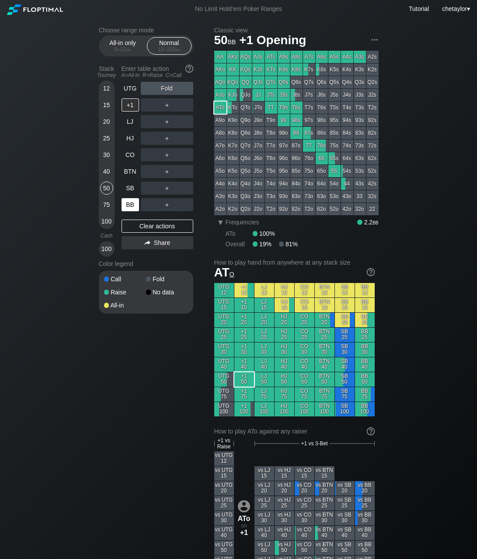
click at [126, 203] on div "BB" at bounding box center [130, 204] width 17 height 13
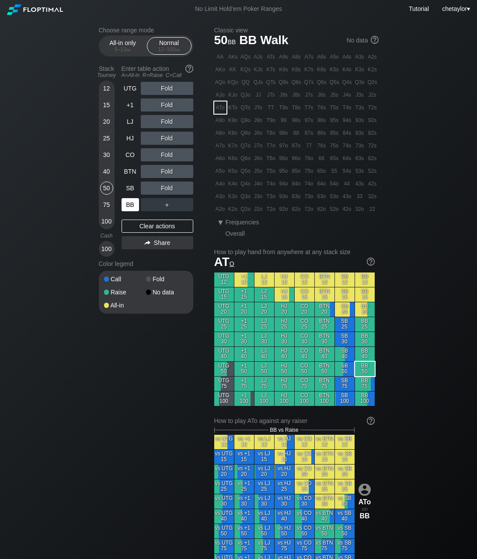
click at [126, 203] on div "BB" at bounding box center [130, 204] width 17 height 13
click at [155, 224] on div "Clear actions" at bounding box center [158, 225] width 72 height 13
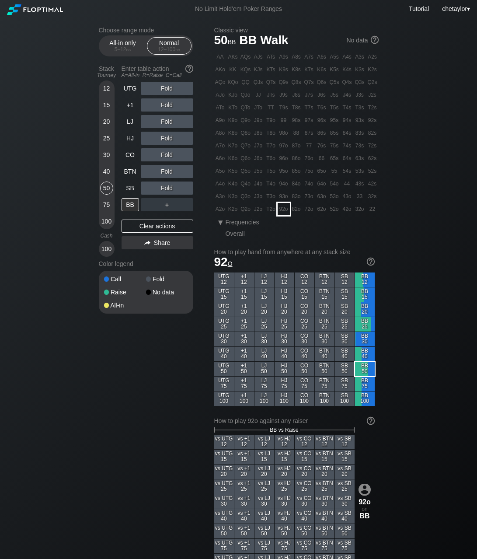
click at [287, 211] on div "92o" at bounding box center [284, 209] width 12 height 12
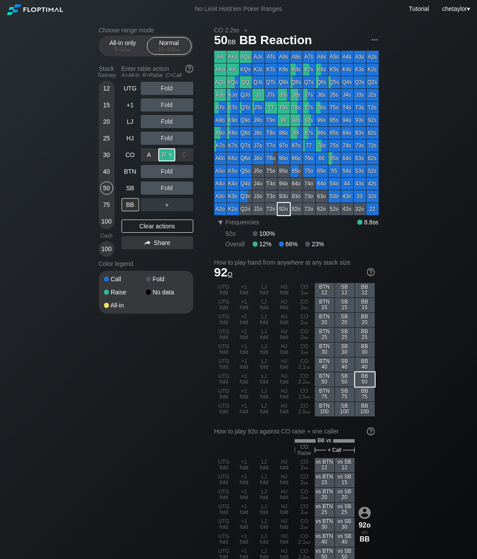
click at [172, 155] on div "R ✕" at bounding box center [166, 154] width 17 height 13
click at [188, 169] on div "C ✕" at bounding box center [184, 171] width 17 height 13
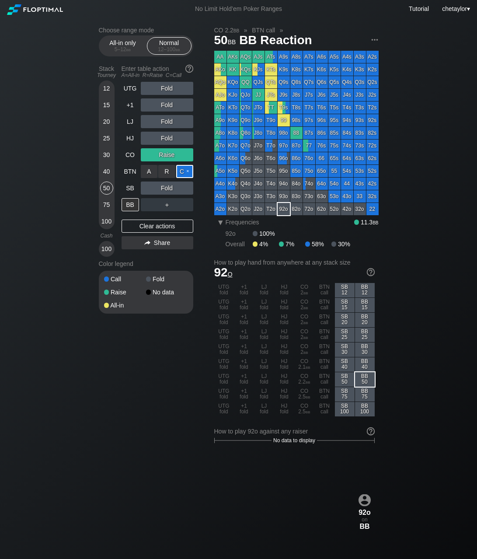
click at [188, 169] on div "C ✕" at bounding box center [184, 171] width 17 height 13
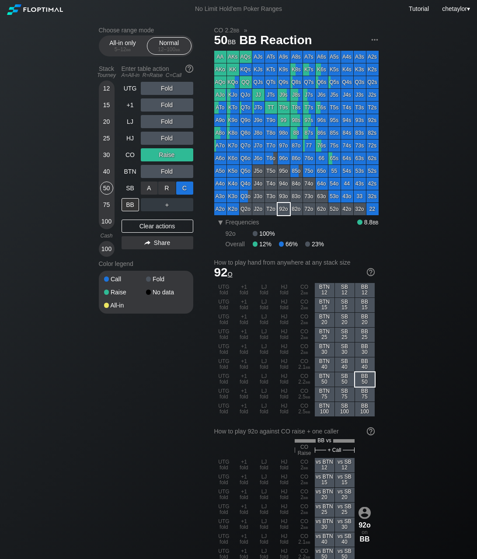
click at [188, 188] on div "C ✕" at bounding box center [184, 187] width 17 height 13
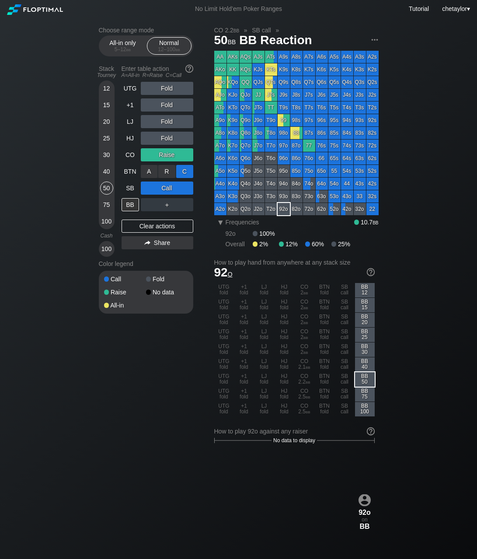
click at [189, 171] on div "C ✕" at bounding box center [184, 171] width 17 height 13
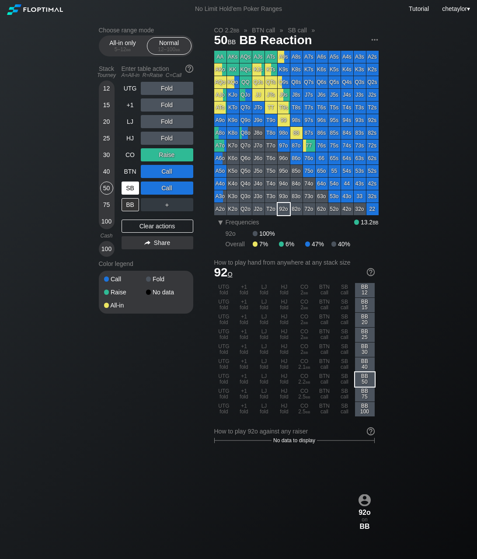
click at [127, 188] on div "SB" at bounding box center [130, 187] width 17 height 13
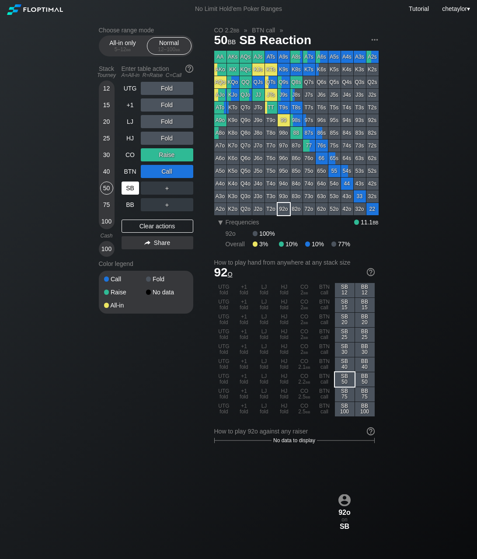
click at [127, 188] on div "SB" at bounding box center [130, 187] width 17 height 13
click at [155, 229] on div "Clear actions" at bounding box center [158, 225] width 72 height 13
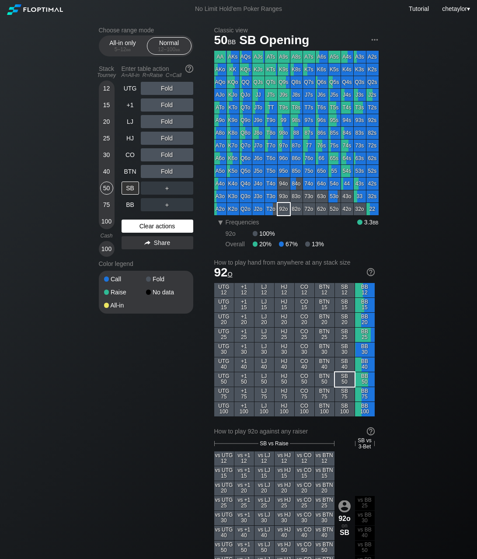
click at [159, 225] on div "Clear actions" at bounding box center [158, 225] width 72 height 13
click at [347, 145] on div "74s" at bounding box center [347, 145] width 12 height 12
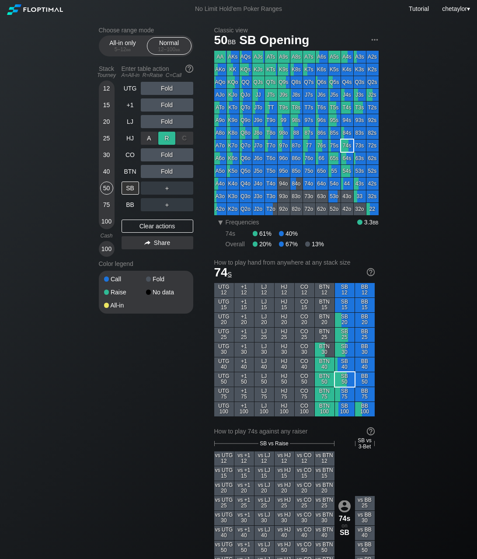
click at [169, 137] on div "R ✕" at bounding box center [166, 138] width 17 height 13
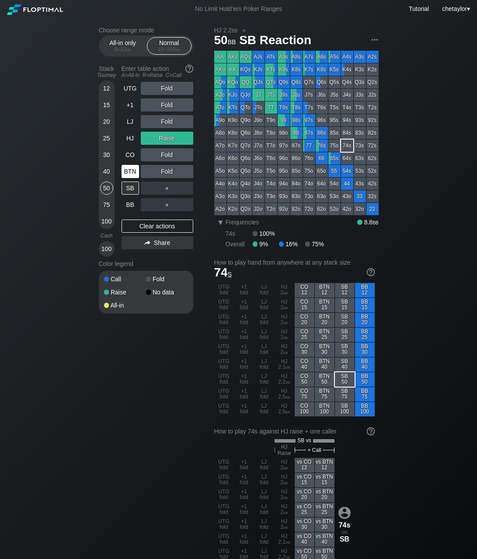
click at [133, 174] on div "BTN" at bounding box center [130, 171] width 17 height 13
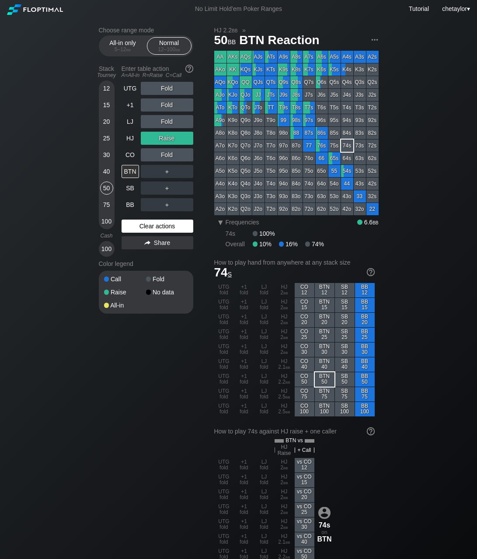
click at [157, 222] on div "Clear actions" at bounding box center [158, 225] width 72 height 13
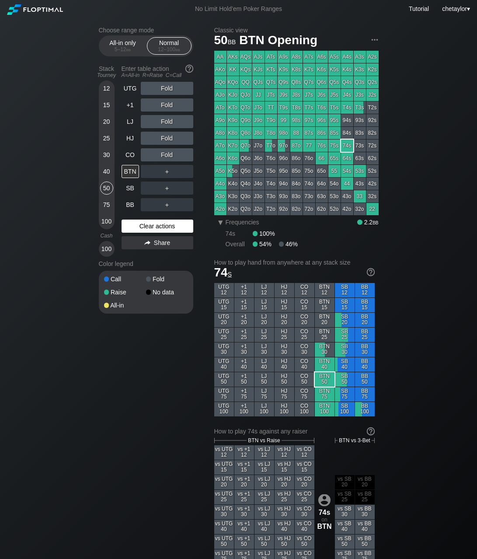
click at [159, 227] on div "Clear actions" at bounding box center [158, 225] width 72 height 13
click at [132, 156] on div "CO" at bounding box center [130, 154] width 17 height 13
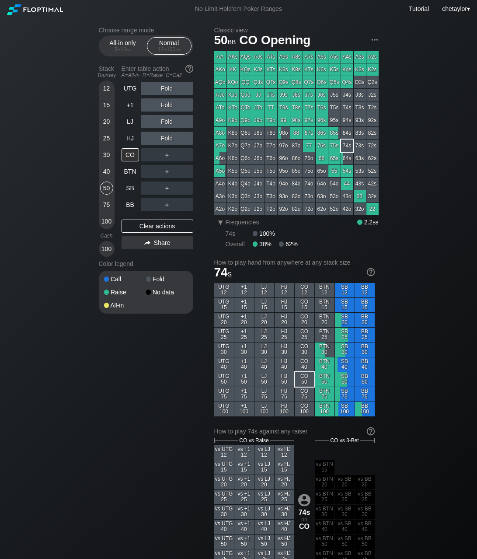
click at [246, 121] on div "Q9o" at bounding box center [246, 120] width 12 height 12
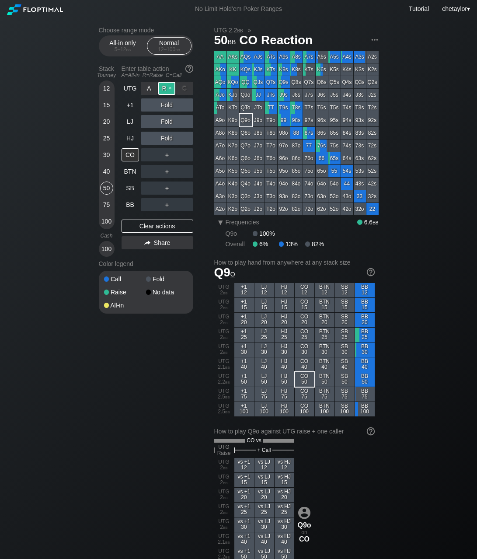
click at [167, 89] on div "R ✕" at bounding box center [166, 88] width 17 height 13
click at [133, 141] on div "HJ" at bounding box center [130, 138] width 17 height 13
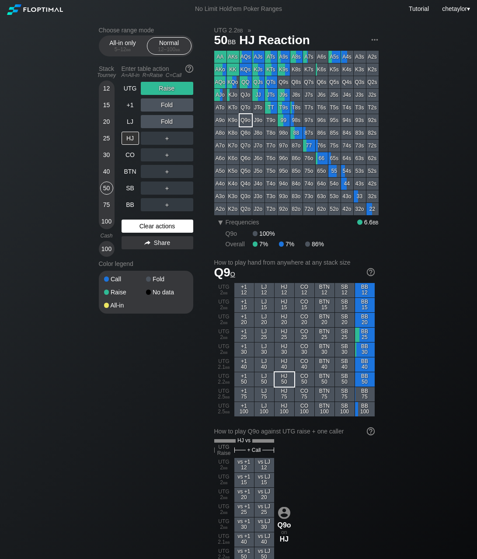
click at [152, 226] on div "Clear actions" at bounding box center [158, 225] width 72 height 13
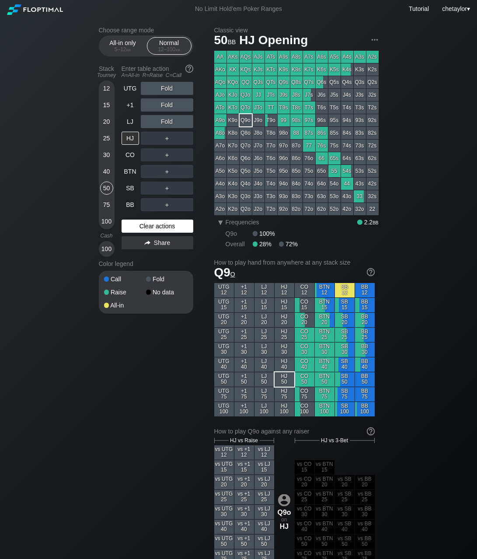
click at [152, 226] on div "Clear actions" at bounding box center [158, 225] width 72 height 13
click at [131, 121] on div "LJ" at bounding box center [130, 121] width 17 height 13
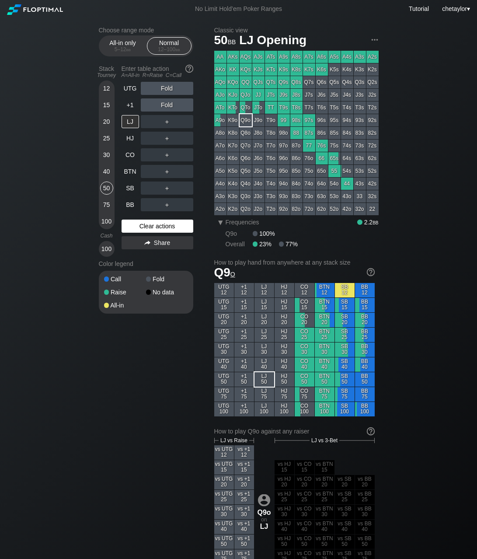
click at [150, 223] on div "Clear actions" at bounding box center [158, 225] width 72 height 13
click at [223, 70] on div "AKo" at bounding box center [220, 69] width 12 height 12
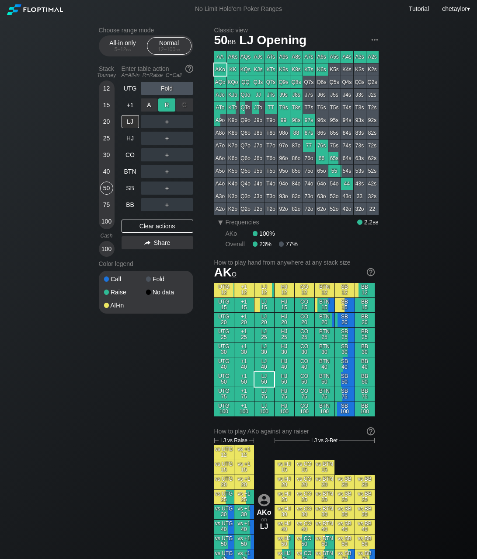
click at [170, 105] on div "R ✕" at bounding box center [166, 104] width 17 height 13
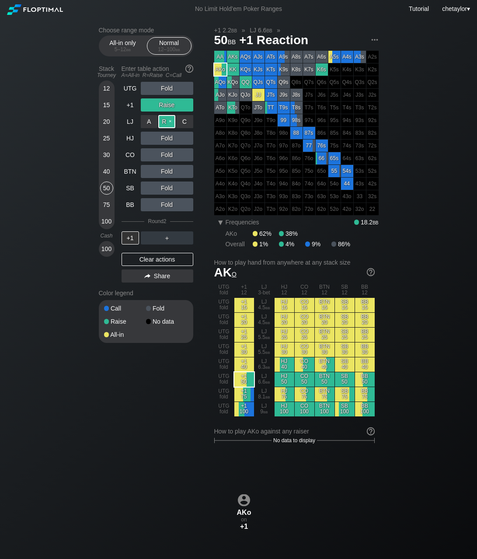
click at [169, 121] on div "R ✕" at bounding box center [166, 121] width 17 height 13
click at [168, 236] on div "R ✕" at bounding box center [166, 237] width 17 height 13
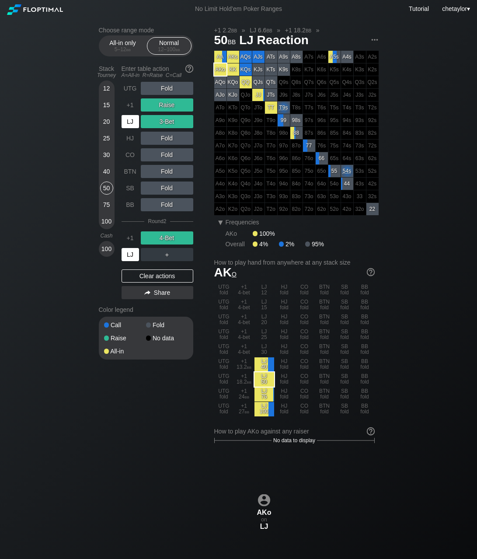
click at [131, 254] on div "LJ" at bounding box center [130, 254] width 17 height 13
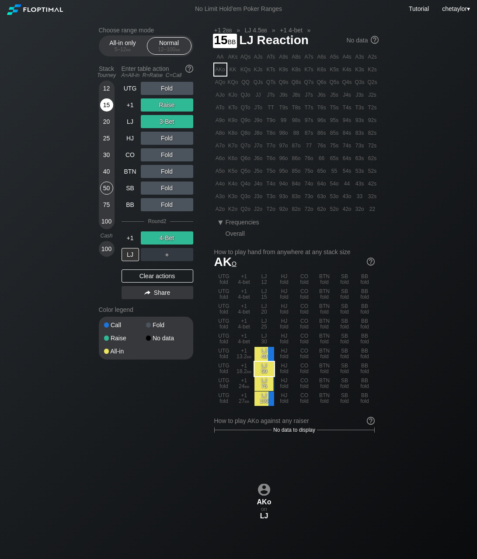
click at [104, 104] on div "15" at bounding box center [106, 104] width 13 height 13
click at [120, 47] on div "5 – 12 bb" at bounding box center [122, 49] width 37 height 6
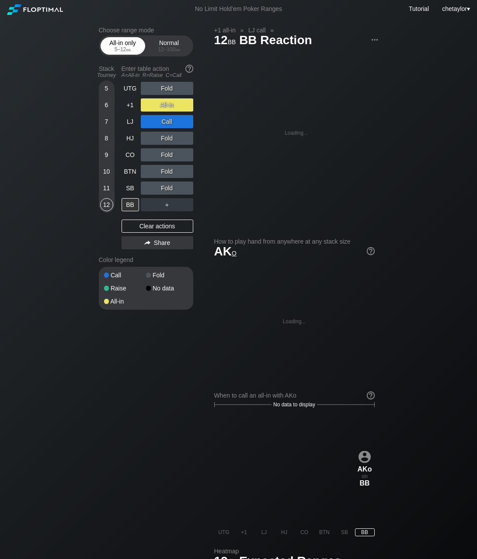
click at [120, 47] on div "5 – 12 bb" at bounding box center [122, 49] width 37 height 6
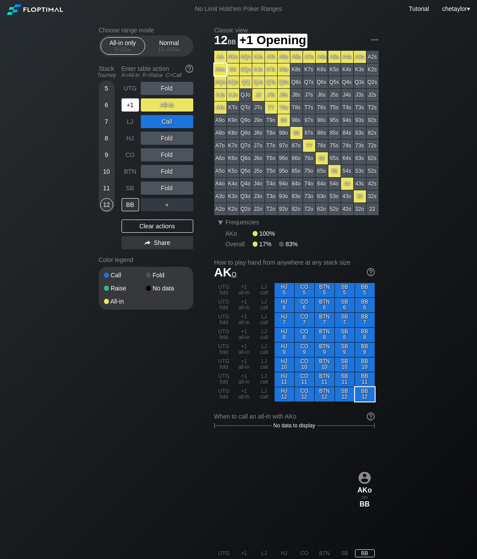
click at [132, 106] on div "+1" at bounding box center [130, 104] width 17 height 13
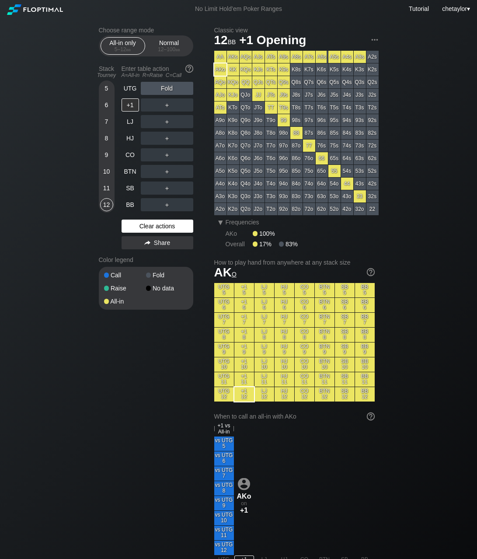
click at [145, 222] on div "Clear actions" at bounding box center [158, 225] width 72 height 13
click at [129, 86] on div "UTG" at bounding box center [130, 88] width 17 height 13
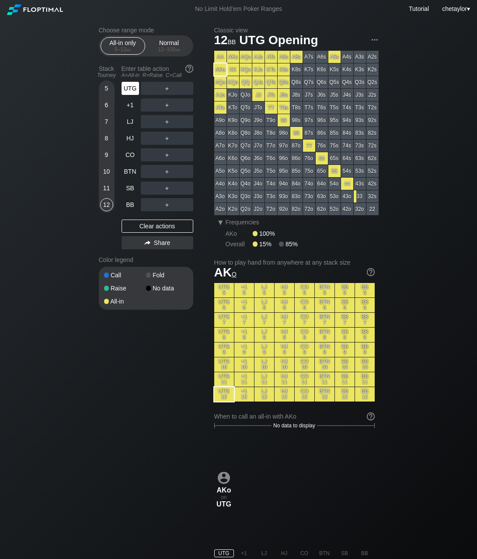
click at [129, 86] on div "UTG" at bounding box center [130, 88] width 17 height 13
click at [125, 202] on div "BB" at bounding box center [130, 204] width 17 height 13
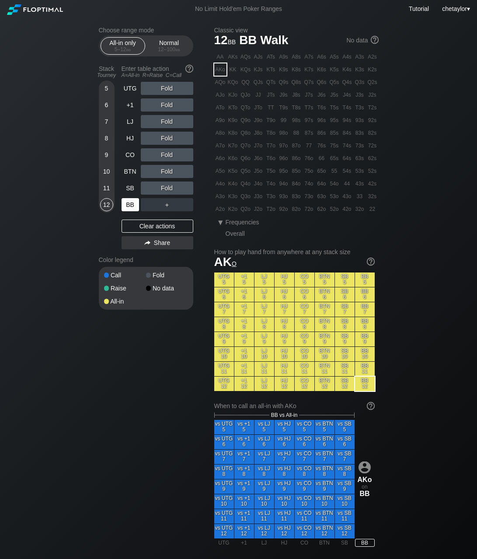
click at [125, 202] on div "BB" at bounding box center [130, 204] width 17 height 13
click at [153, 229] on div "Clear actions" at bounding box center [158, 225] width 72 height 13
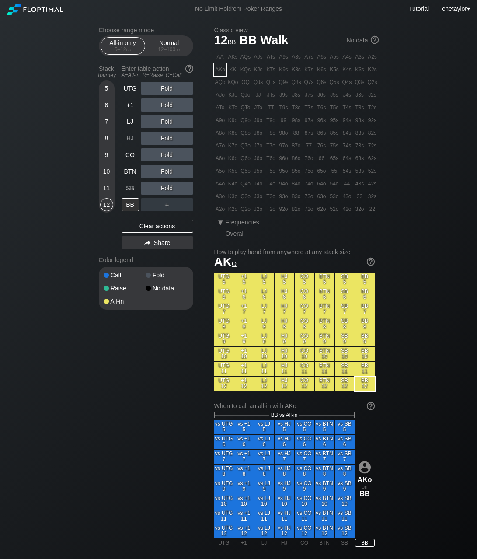
click at [375, 56] on div "A2s" at bounding box center [372, 57] width 12 height 12
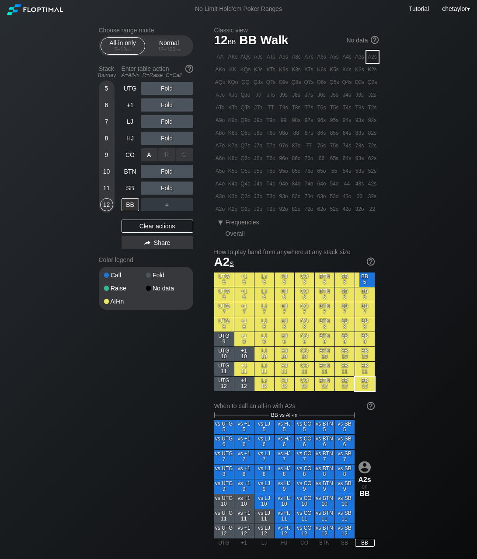
click at [163, 155] on div "R ✕" at bounding box center [166, 154] width 17 height 13
click at [166, 155] on div "R ✕" at bounding box center [166, 154] width 17 height 13
click at [145, 153] on div "A ✕" at bounding box center [149, 154] width 17 height 13
